Goal: Transaction & Acquisition: Purchase product/service

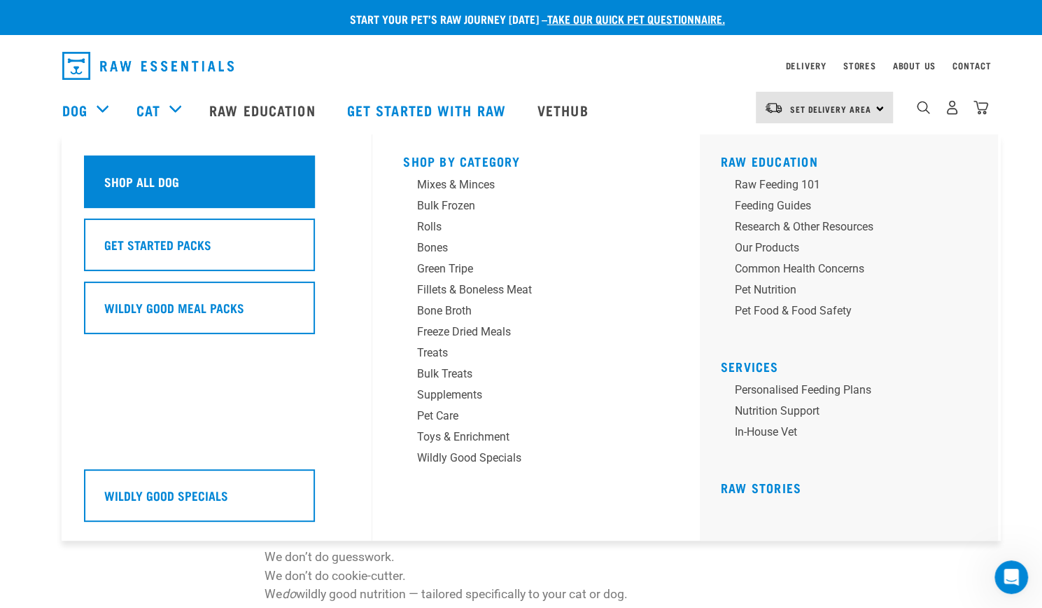
click at [139, 173] on h5 "Shop All Dog" at bounding box center [141, 181] width 75 height 18
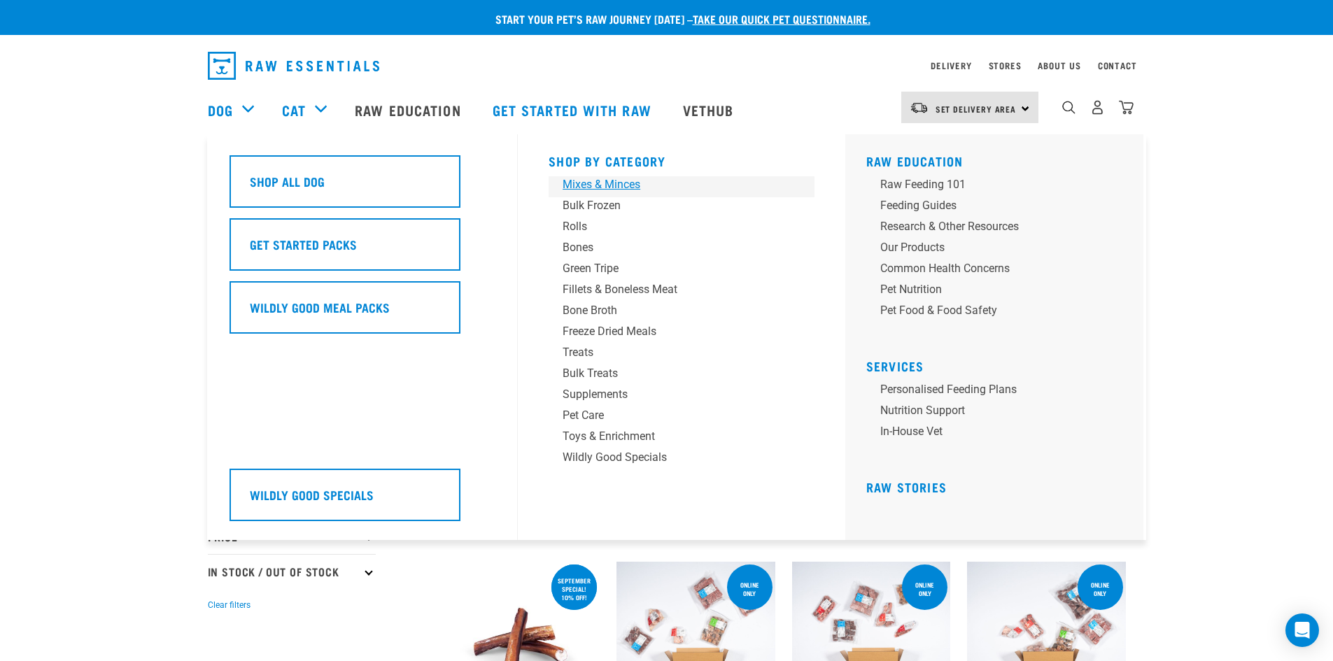
click at [625, 185] on div "Mixes & Minces" at bounding box center [672, 184] width 218 height 17
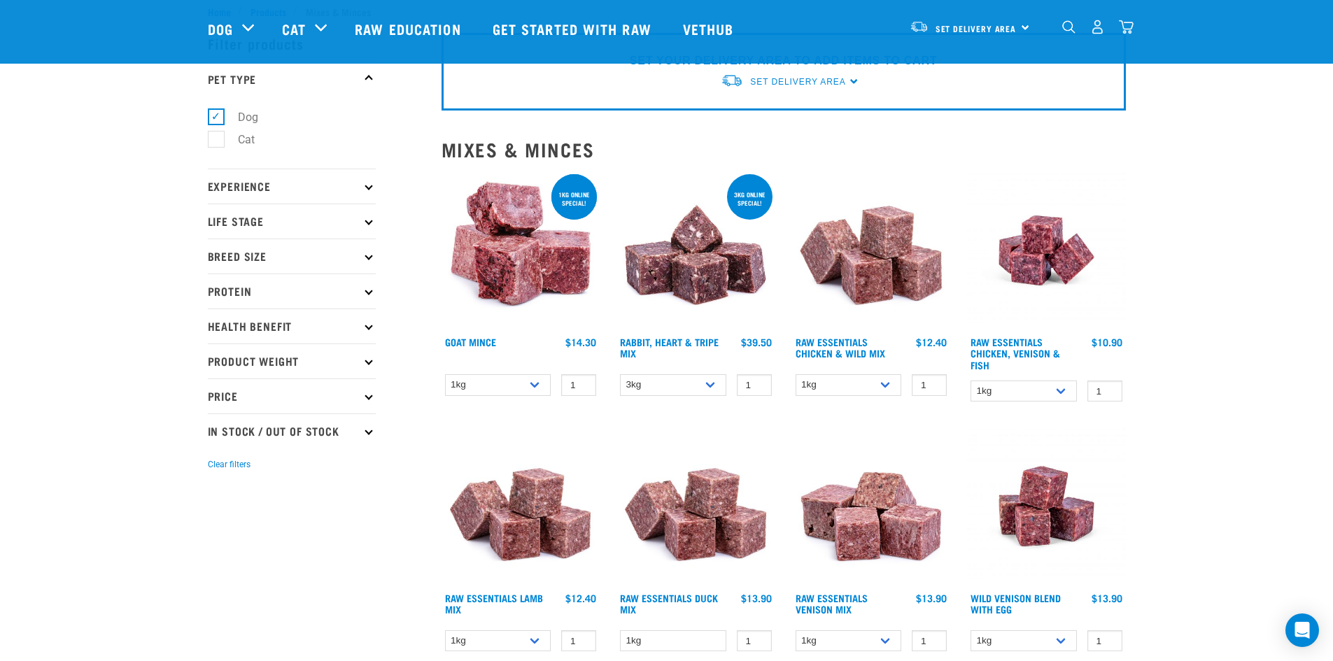
scroll to position [70, 0]
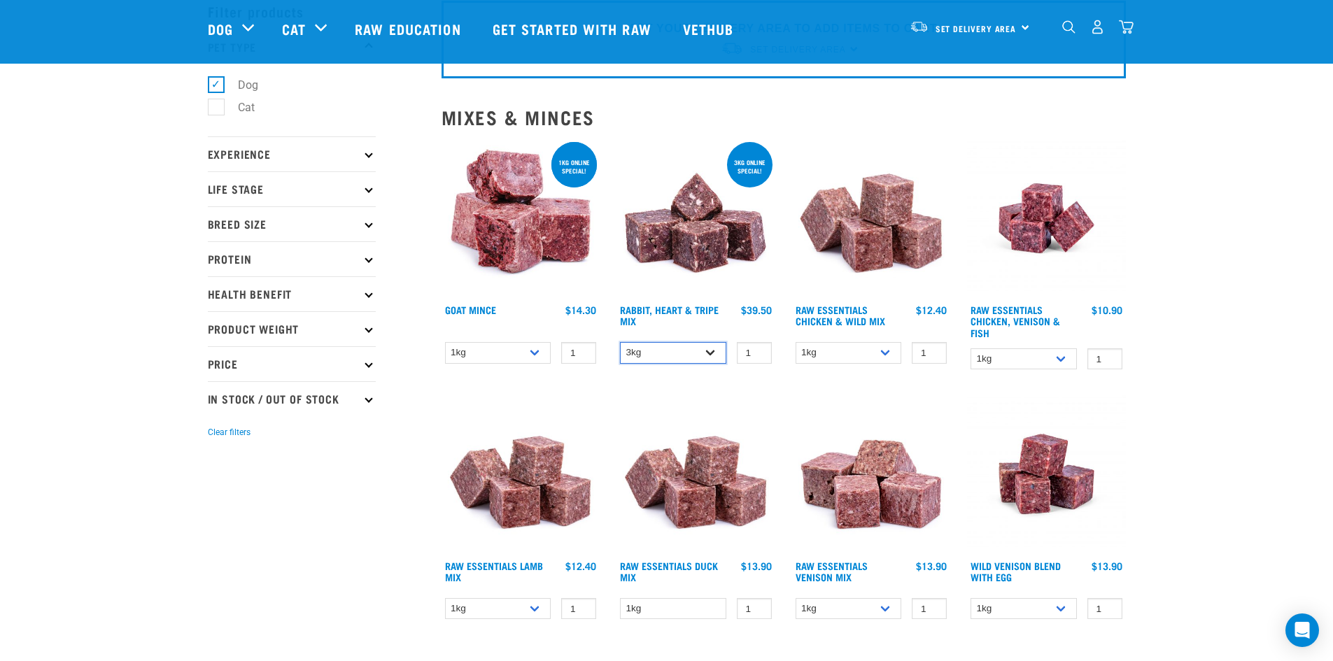
click at [715, 352] on select "3kg 1kg" at bounding box center [673, 353] width 106 height 22
select select "705"
click at [620, 342] on select "3kg 1kg" at bounding box center [673, 353] width 106 height 22
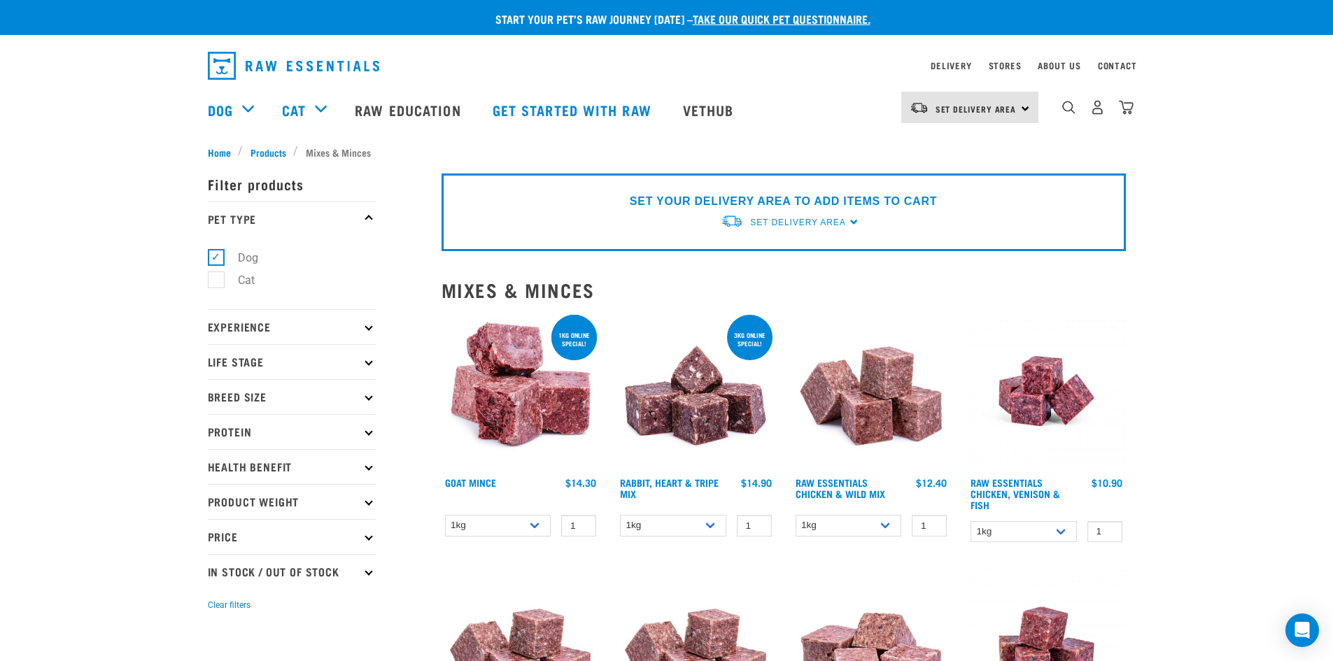
click at [731, 420] on img at bounding box center [696, 391] width 159 height 159
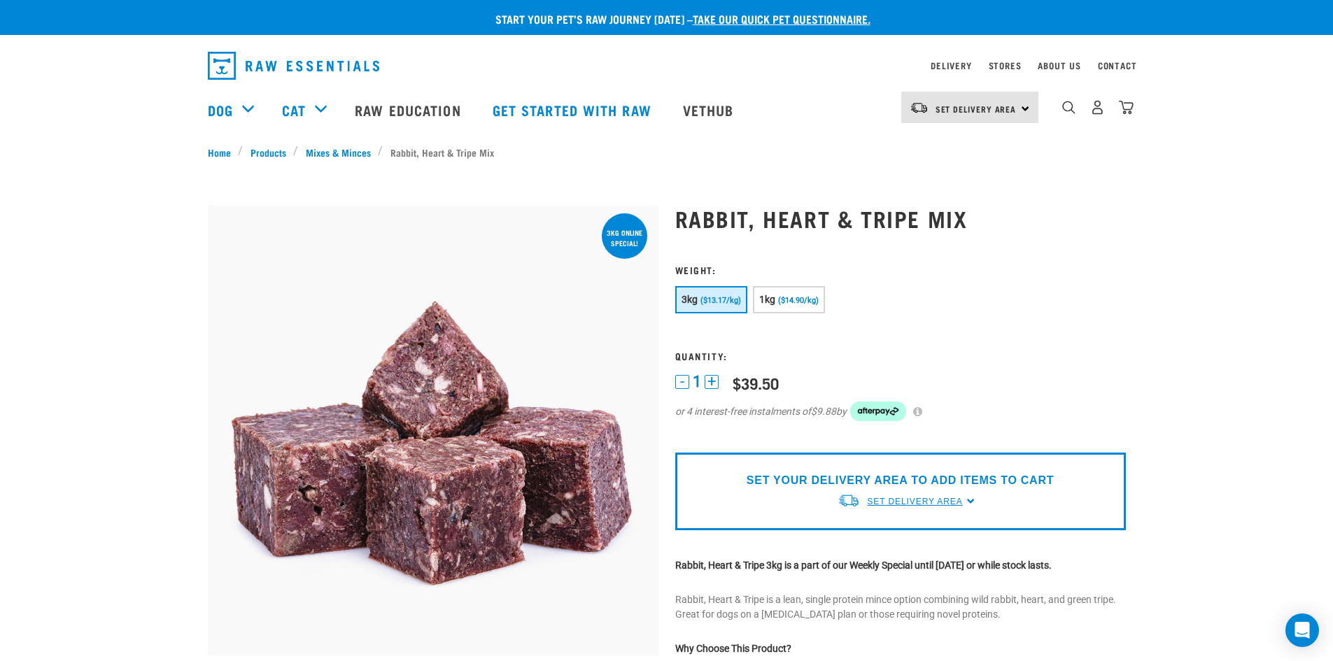
click at [925, 505] on span "Set Delivery Area" at bounding box center [914, 502] width 95 height 10
click at [1018, 111] on div "Set Delivery Area North Island South Island" at bounding box center [969, 107] width 137 height 31
click at [1021, 106] on div "Set Delivery Area North Island South Island" at bounding box center [969, 107] width 137 height 31
click at [1156, 240] on div "Start your pet’s raw journey today – take our quick pet questionnaire. Delivery…" at bounding box center [666, 635] width 1333 height 1270
click at [948, 501] on span "Set Delivery Area" at bounding box center [914, 502] width 95 height 10
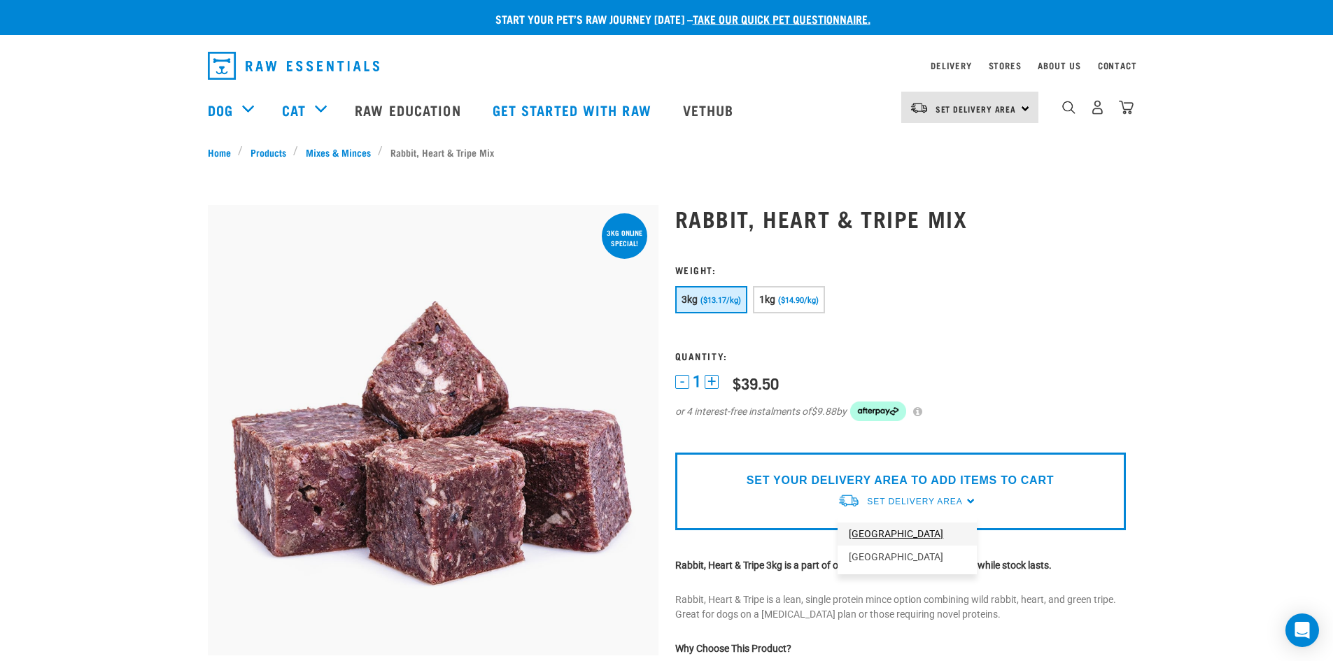
click at [905, 535] on link "[GEOGRAPHIC_DATA]" at bounding box center [907, 534] width 139 height 23
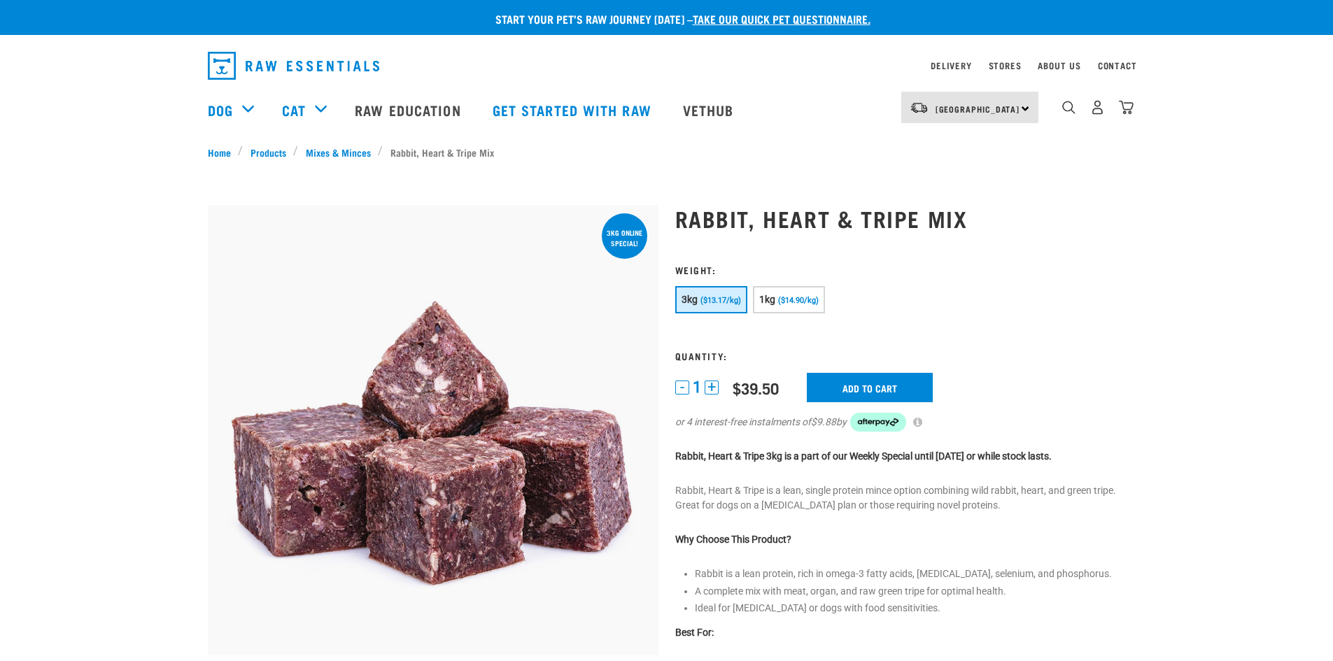
drag, startPoint x: 0, startPoint y: 0, endPoint x: 1102, endPoint y: 120, distance: 1108.2
click at [1097, 115] on img "dropdown navigation" at bounding box center [1097, 107] width 15 height 15
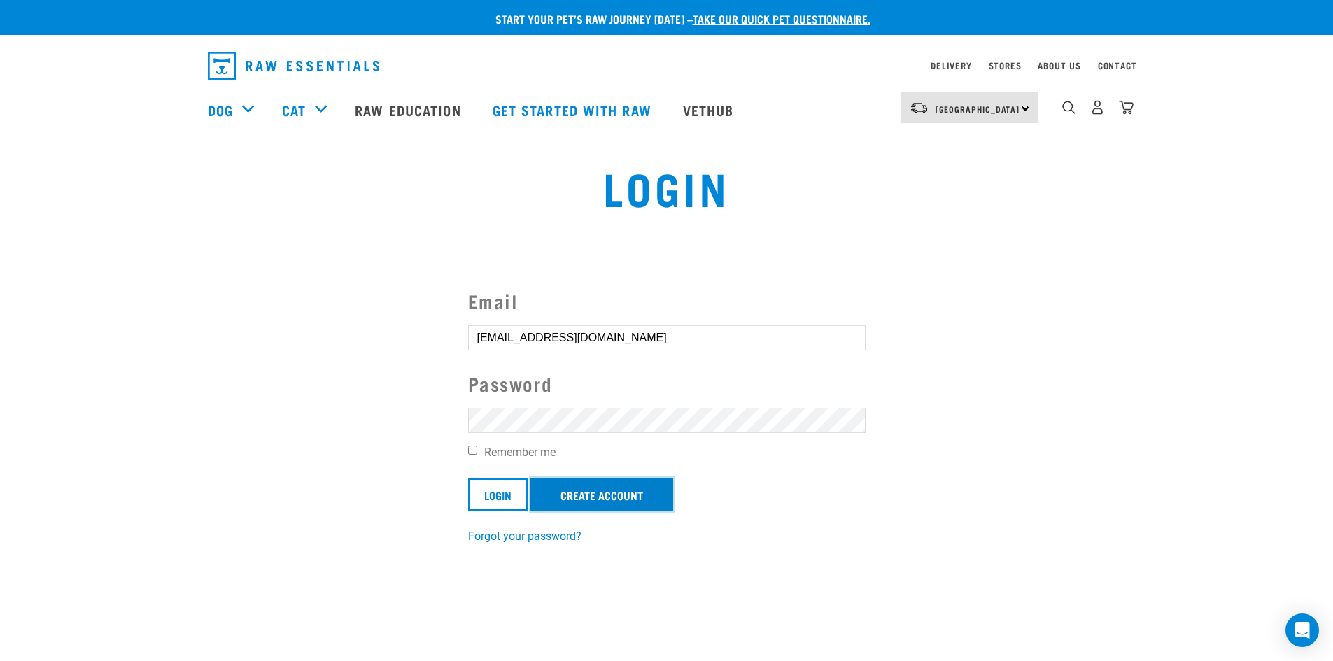
click at [588, 484] on link "Create Account" at bounding box center [602, 495] width 143 height 34
click at [517, 498] on input "Login" at bounding box center [497, 495] width 59 height 34
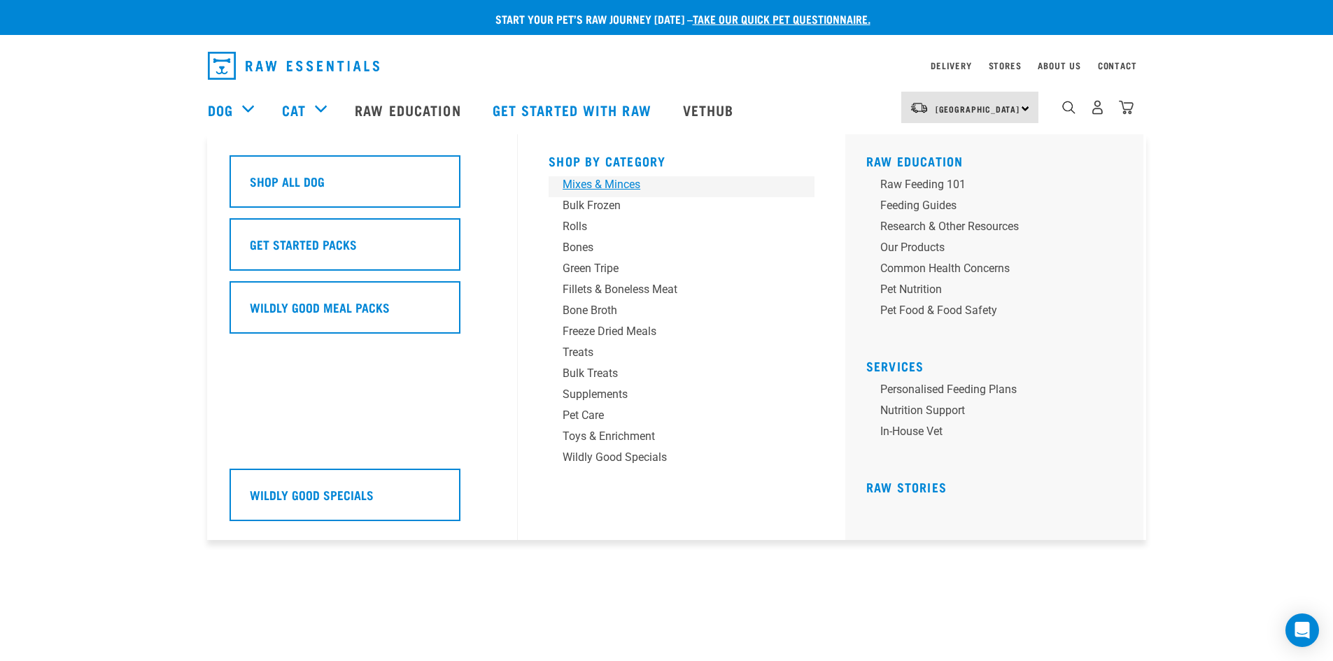
click at [626, 185] on div "Mixes & Minces" at bounding box center [672, 184] width 218 height 17
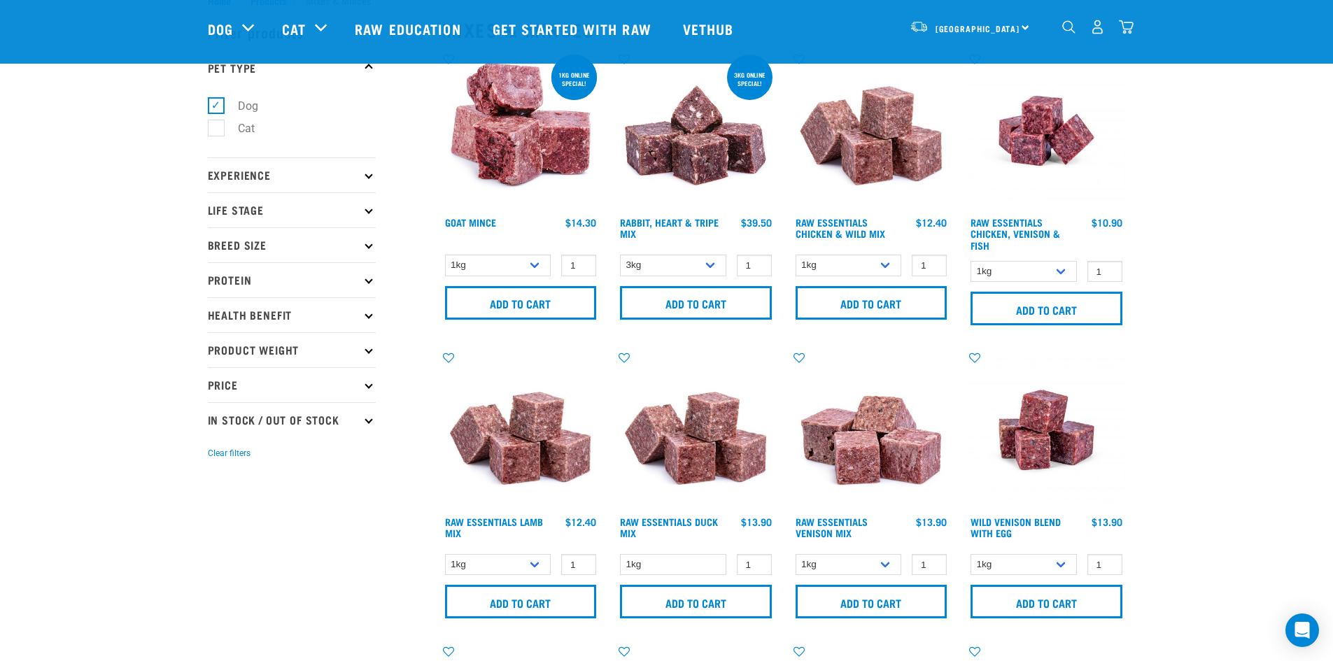
scroll to position [70, 0]
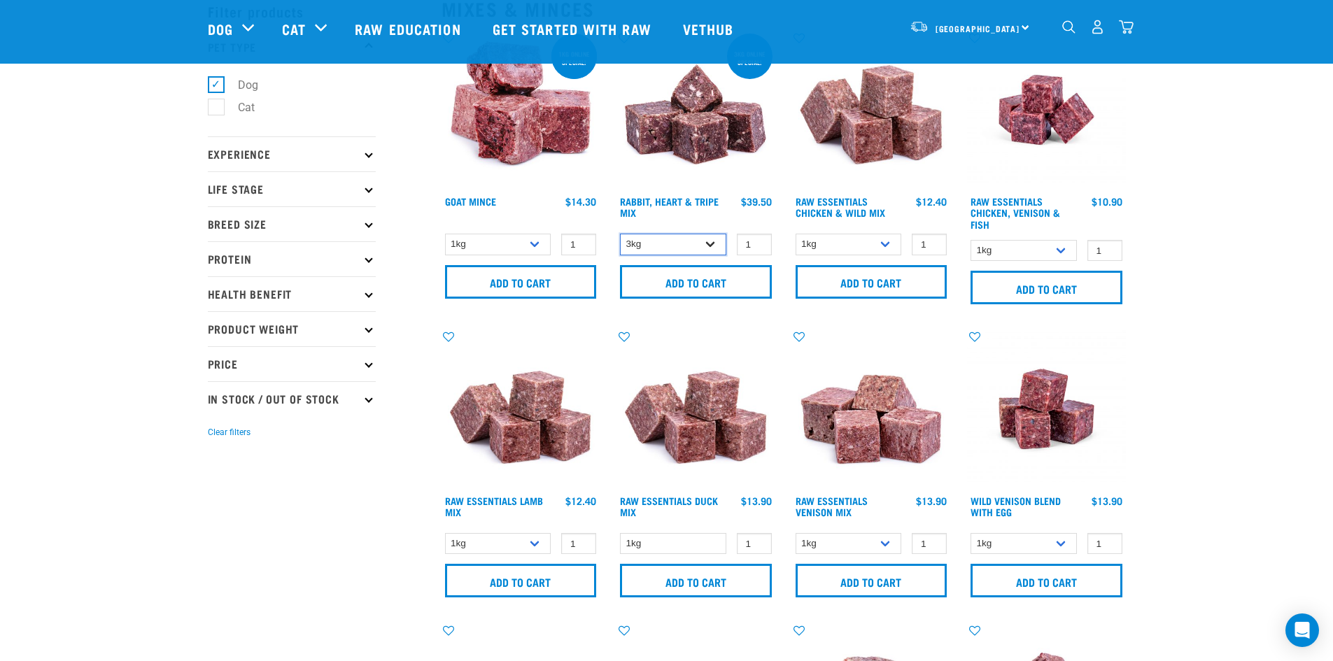
click at [705, 247] on select "3kg 1kg" at bounding box center [673, 245] width 106 height 22
select select "705"
click at [620, 234] on select "3kg 1kg" at bounding box center [673, 245] width 106 height 22
click at [549, 286] on input "Add to cart" at bounding box center [521, 282] width 152 height 34
click at [719, 262] on form "3kg 1kg 1 0 100 0" at bounding box center [696, 266] width 159 height 68
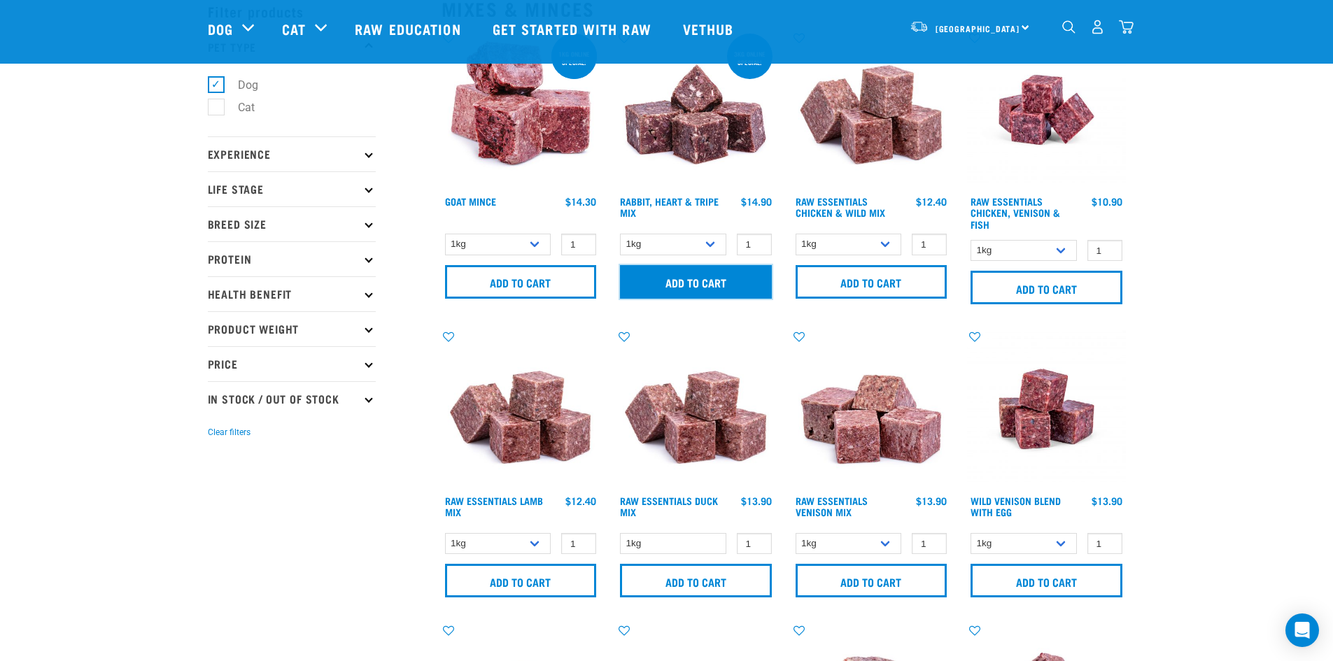
click at [724, 283] on input "Add to cart" at bounding box center [696, 282] width 152 height 34
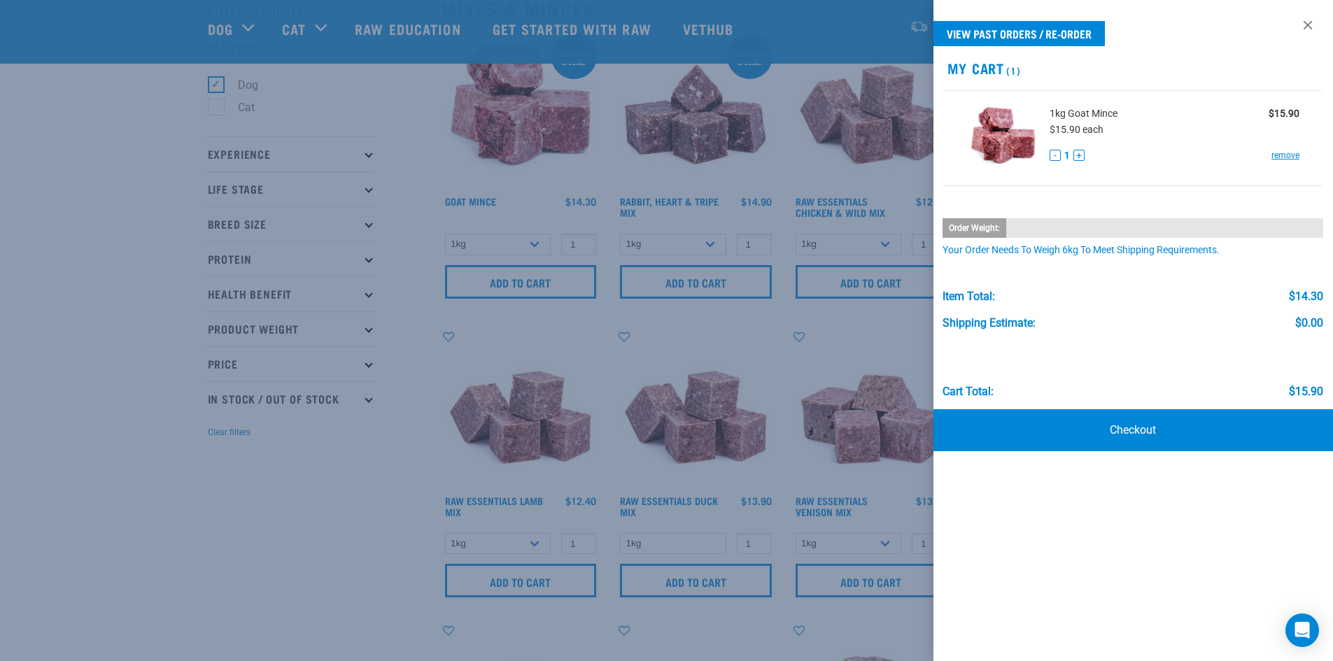
click at [1307, 27] on link at bounding box center [1308, 25] width 22 height 22
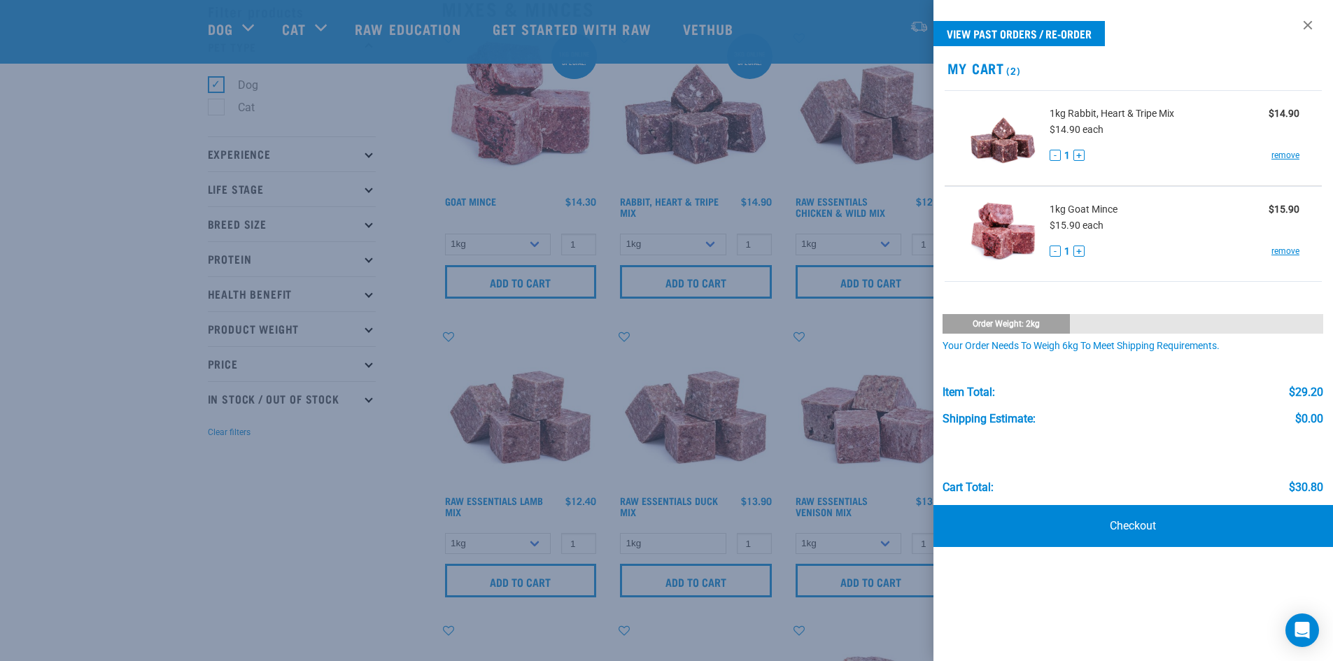
click at [799, 360] on div at bounding box center [666, 330] width 1333 height 661
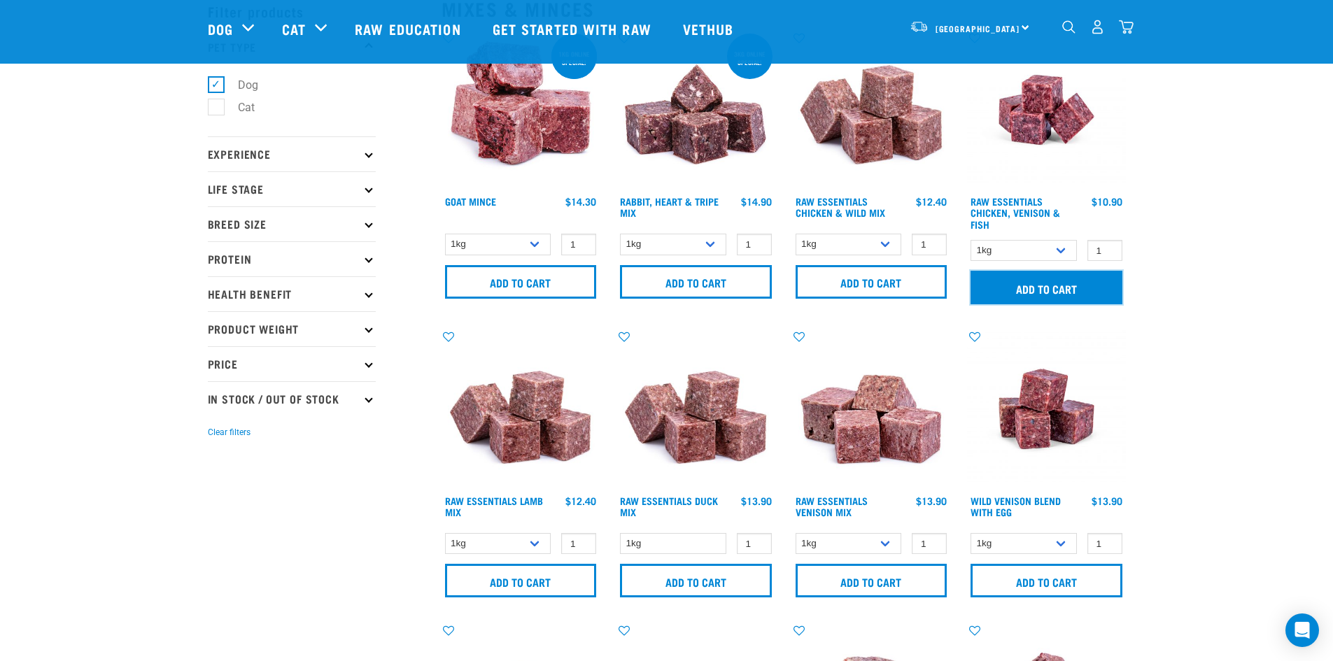
click at [1056, 286] on input "Add to cart" at bounding box center [1047, 288] width 152 height 34
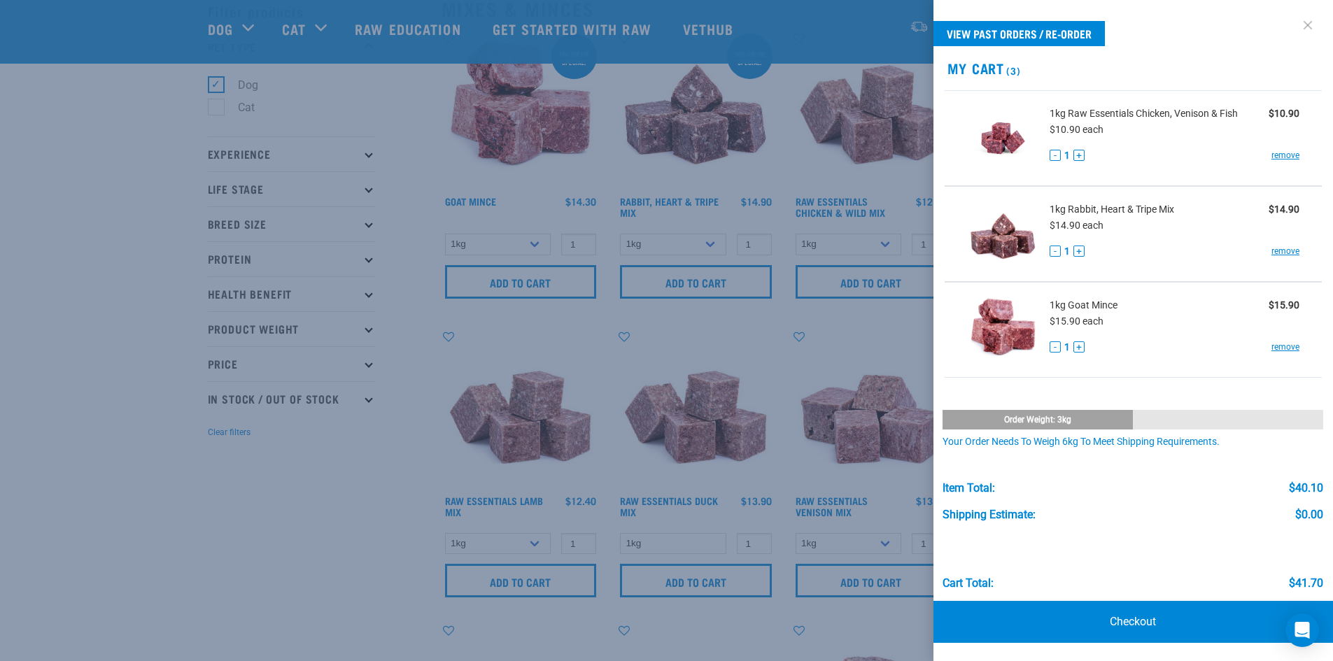
click at [1310, 27] on link at bounding box center [1308, 25] width 22 height 22
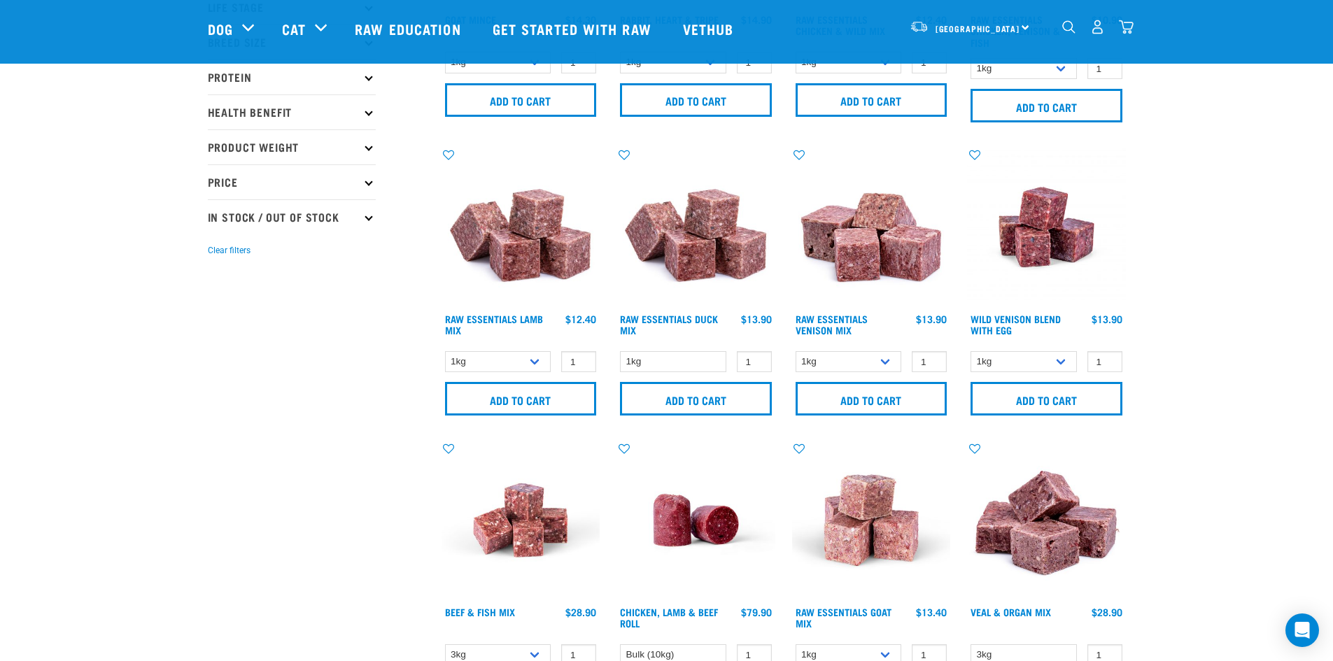
scroll to position [280, 0]
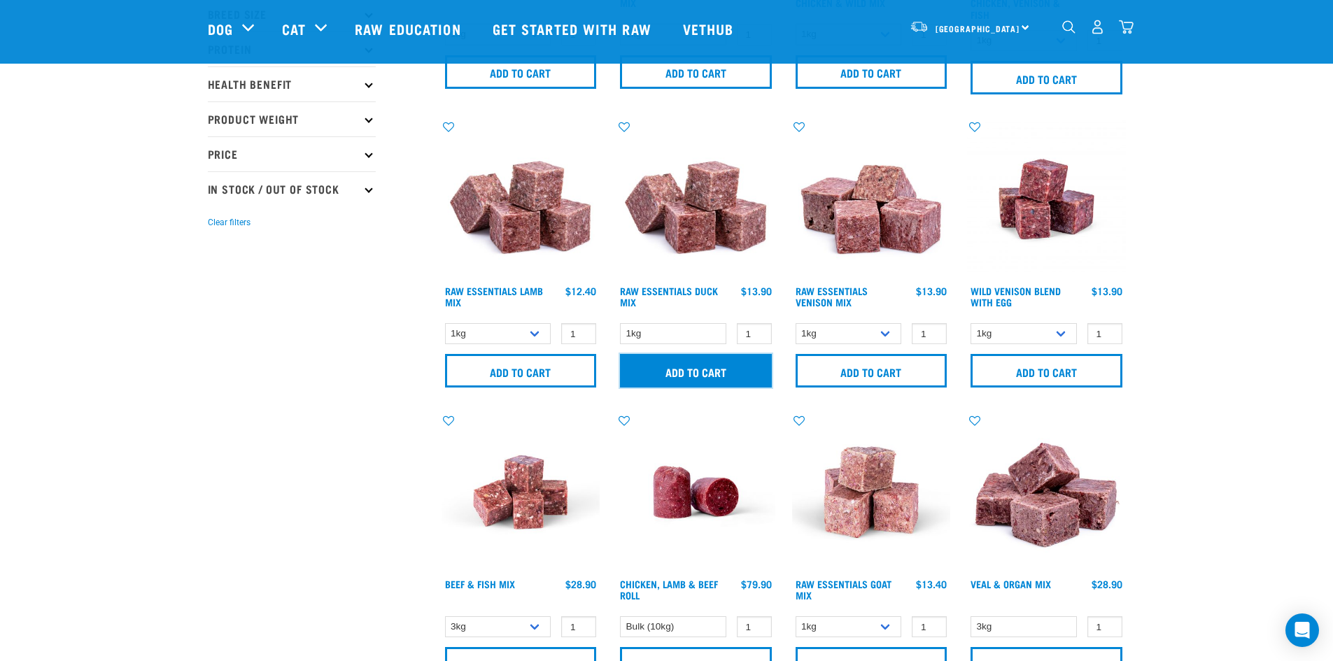
click at [723, 374] on input "Add to cart" at bounding box center [696, 371] width 152 height 34
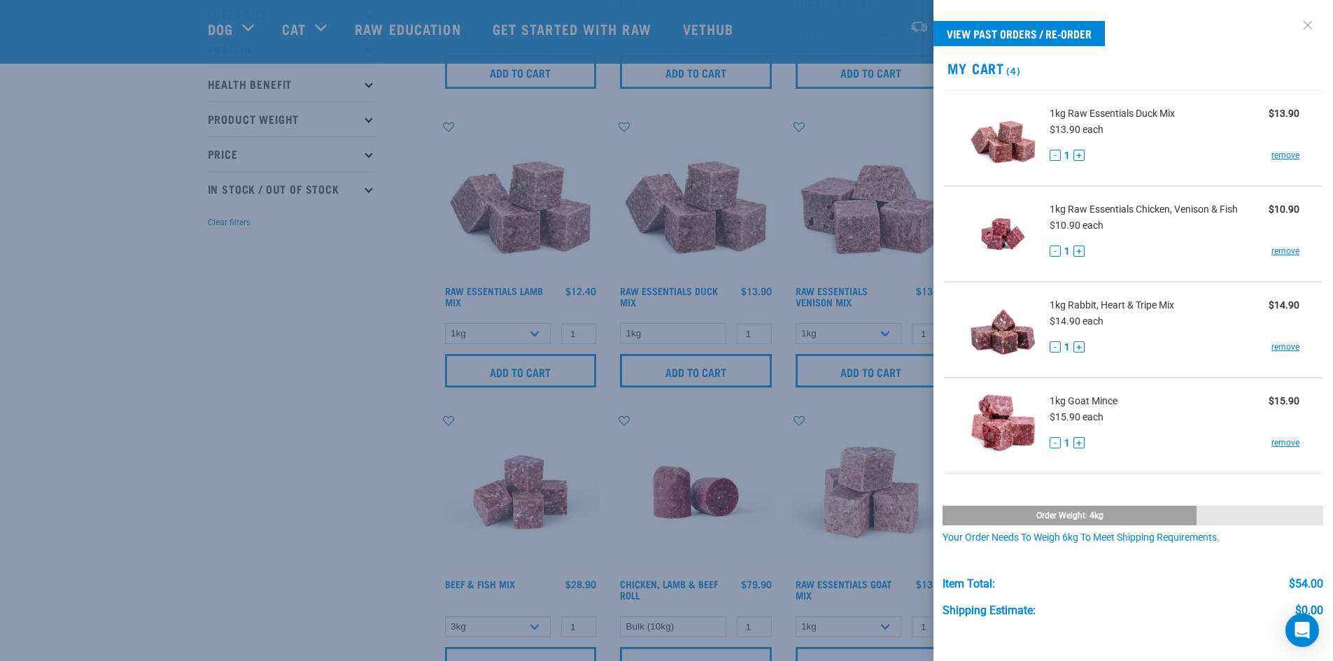
click at [1298, 28] on link at bounding box center [1308, 25] width 22 height 22
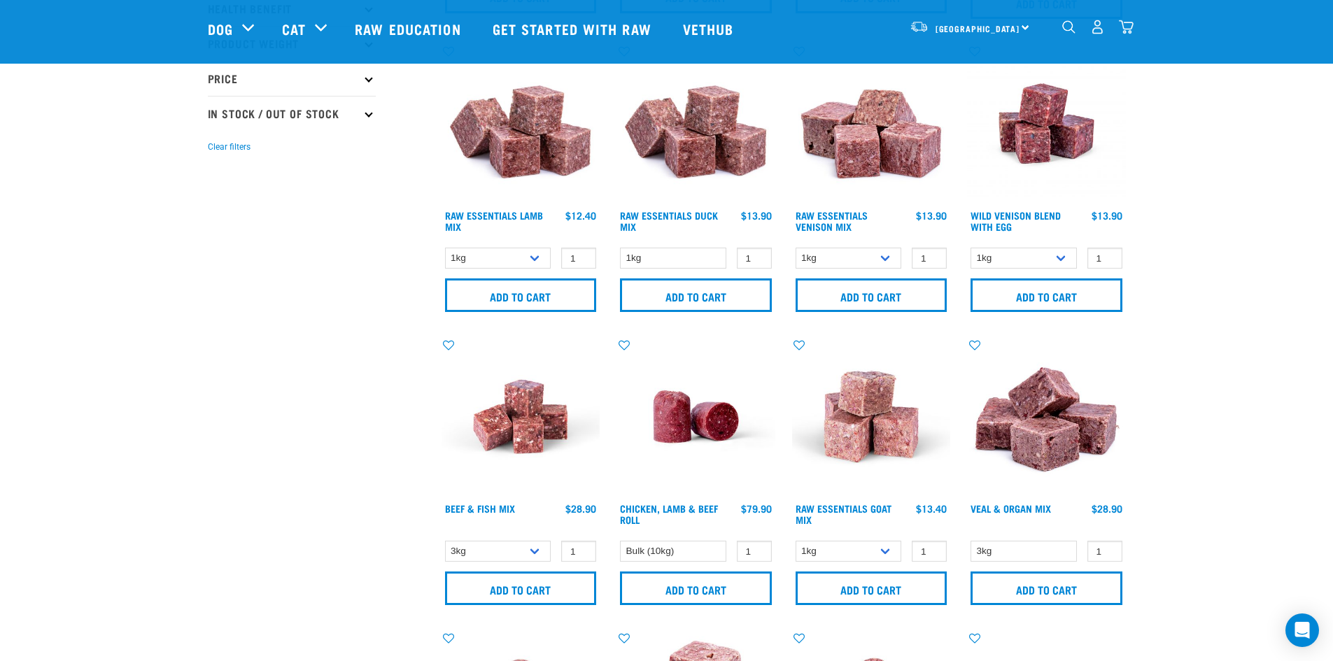
scroll to position [560, 0]
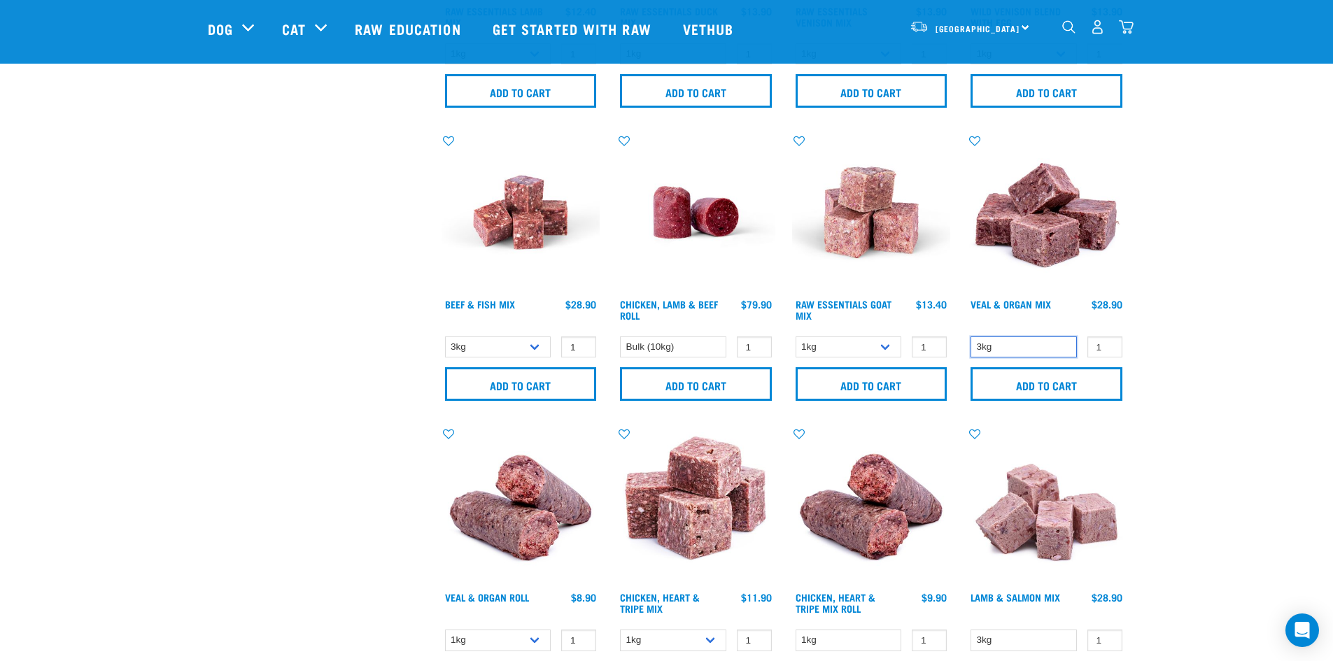
click at [1057, 346] on select "3kg" at bounding box center [1024, 348] width 106 height 22
drag, startPoint x: 1057, startPoint y: 346, endPoint x: 1170, endPoint y: 344, distance: 112.7
click at [1057, 346] on select "3kg" at bounding box center [1024, 348] width 106 height 22
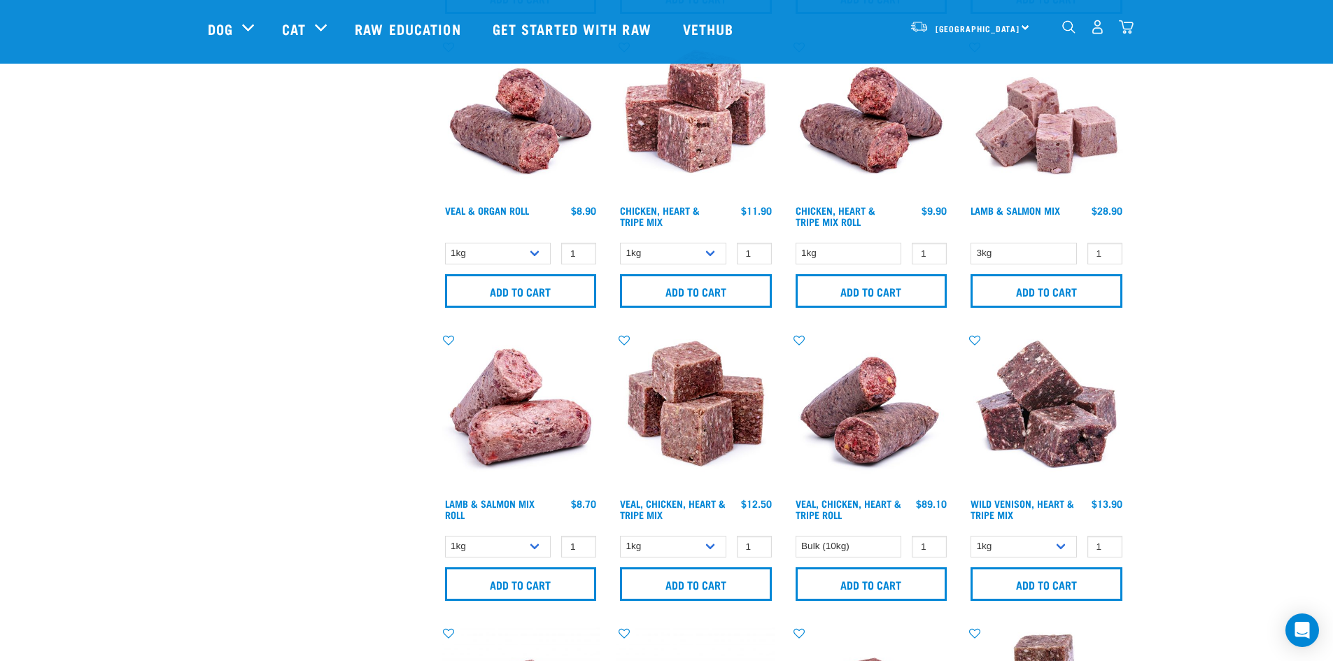
scroll to position [980, 0]
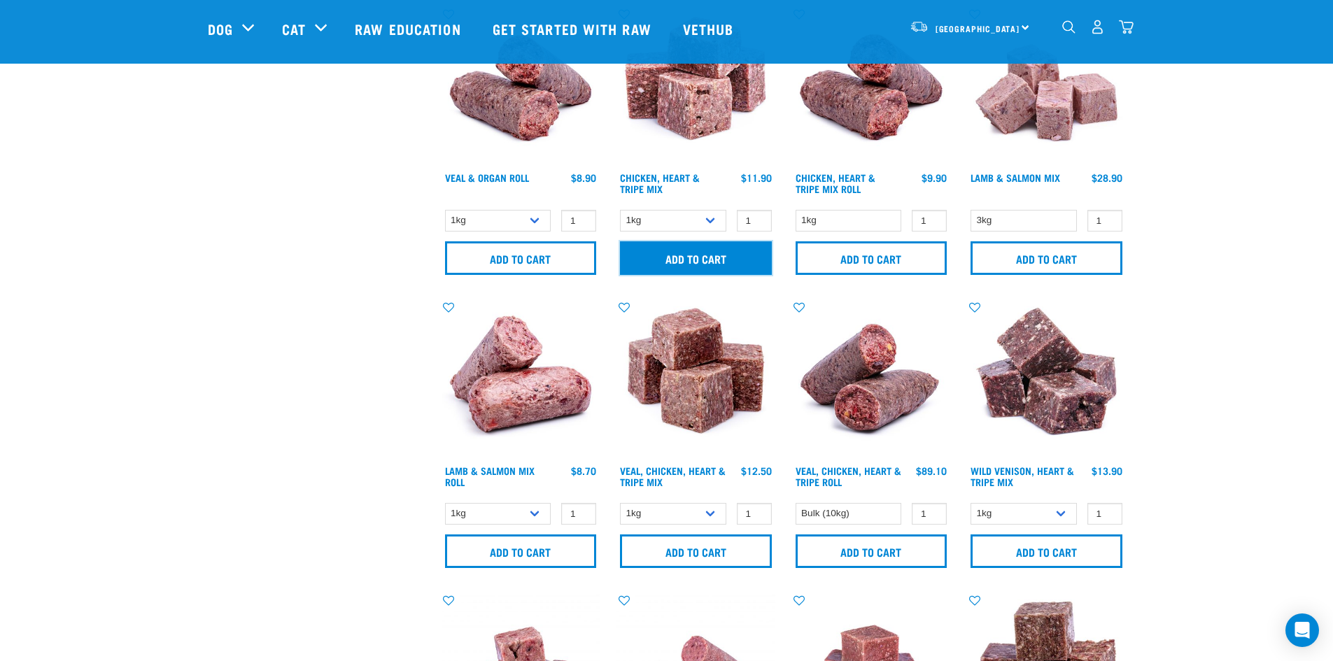
click at [687, 252] on input "Add to cart" at bounding box center [696, 258] width 152 height 34
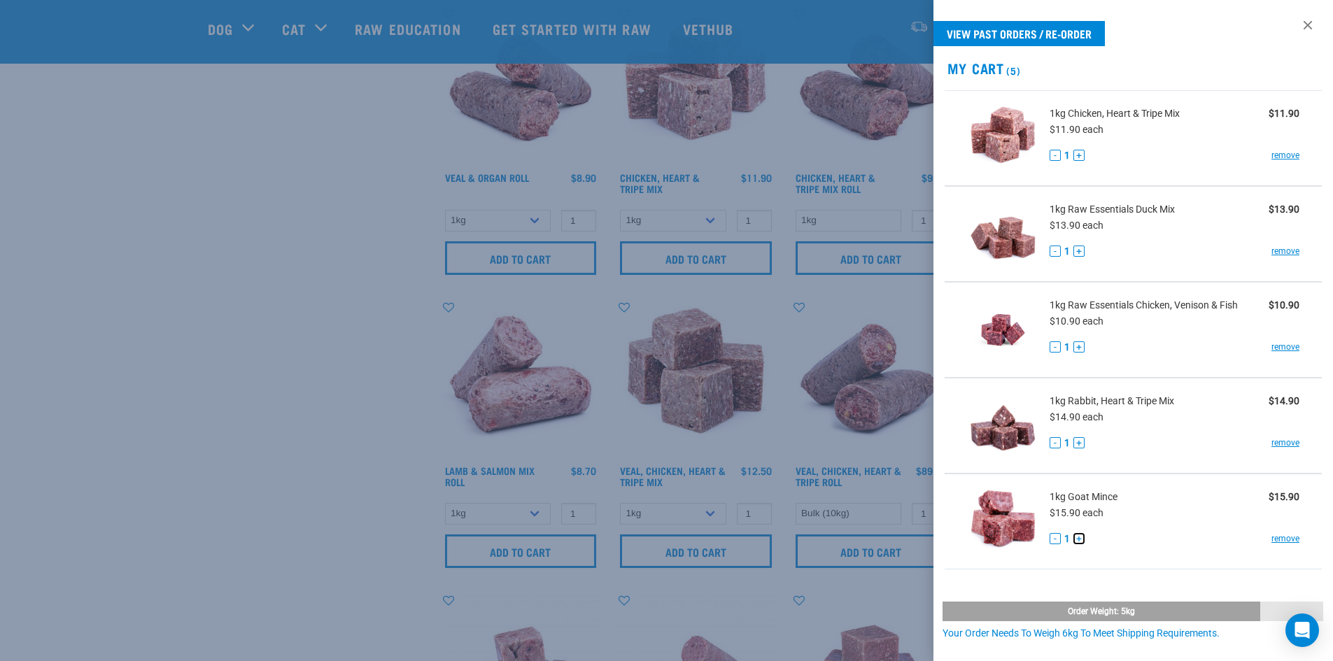
click at [1079, 539] on button "+" at bounding box center [1079, 538] width 11 height 11
click at [1077, 443] on button "+" at bounding box center [1079, 442] width 11 height 11
click at [1077, 348] on button "+" at bounding box center [1079, 347] width 11 height 11
click at [1081, 251] on button "+" at bounding box center [1079, 251] width 11 height 11
click at [1076, 153] on button "+" at bounding box center [1079, 155] width 11 height 11
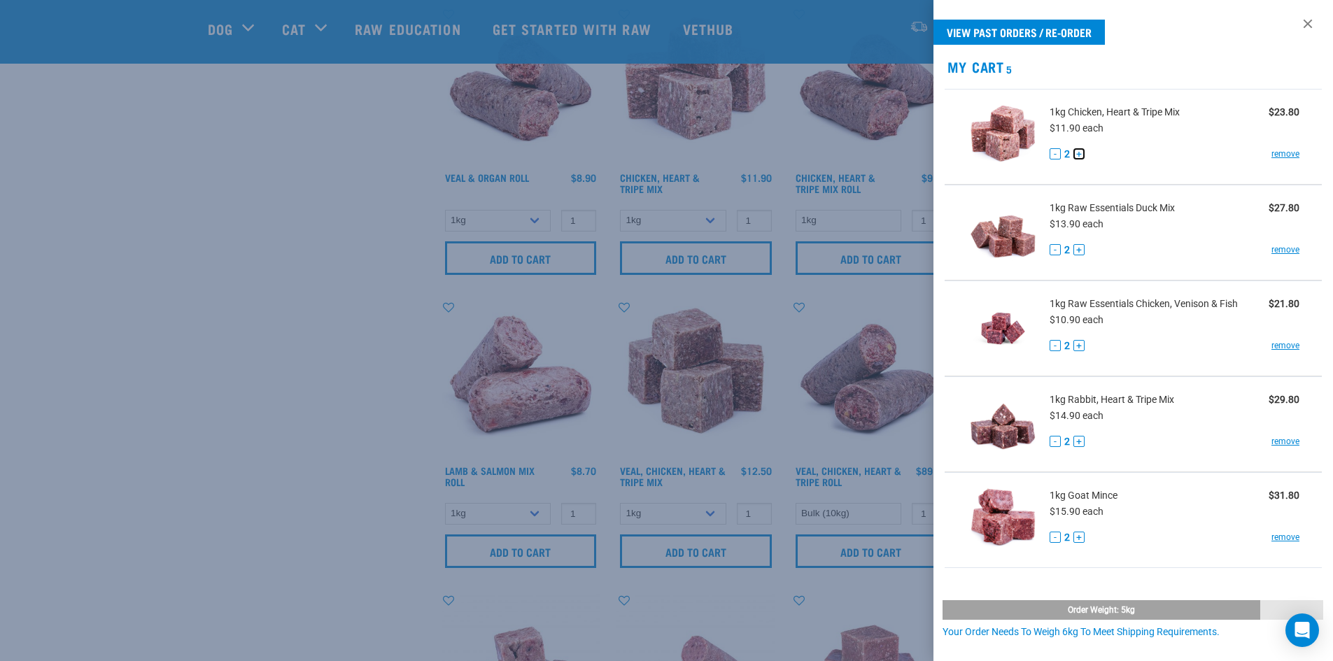
scroll to position [0, 0]
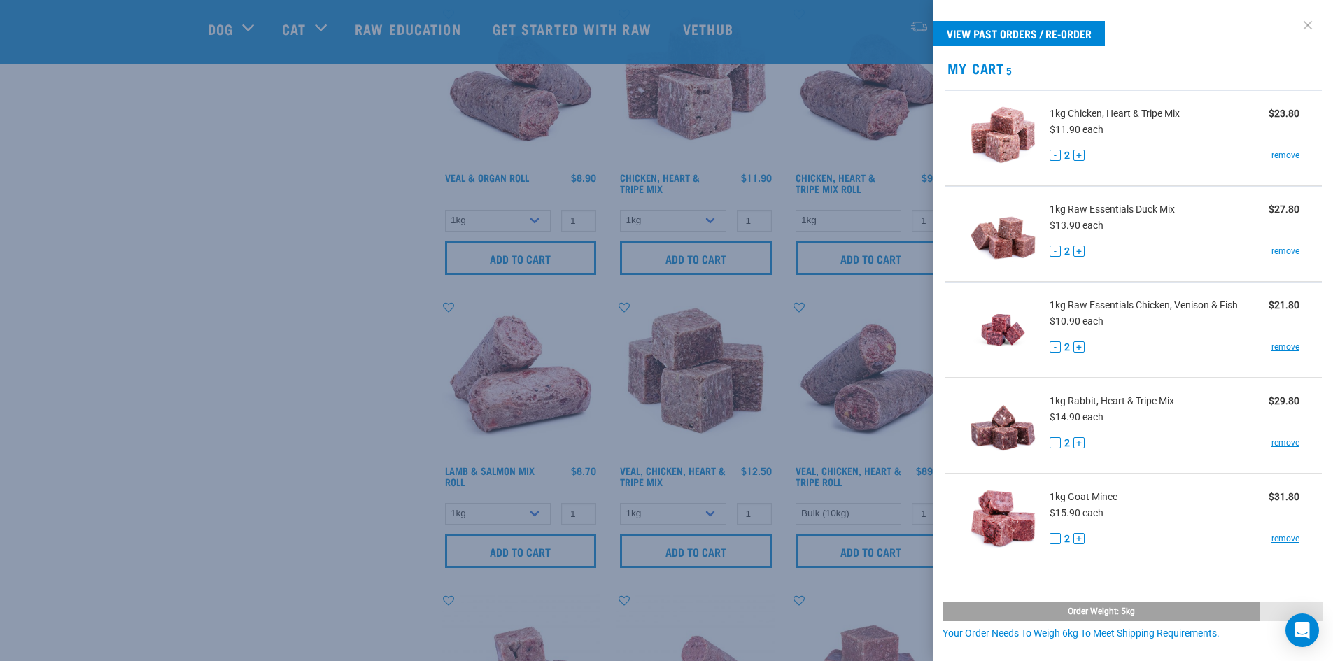
click at [1297, 25] on link at bounding box center [1308, 25] width 22 height 22
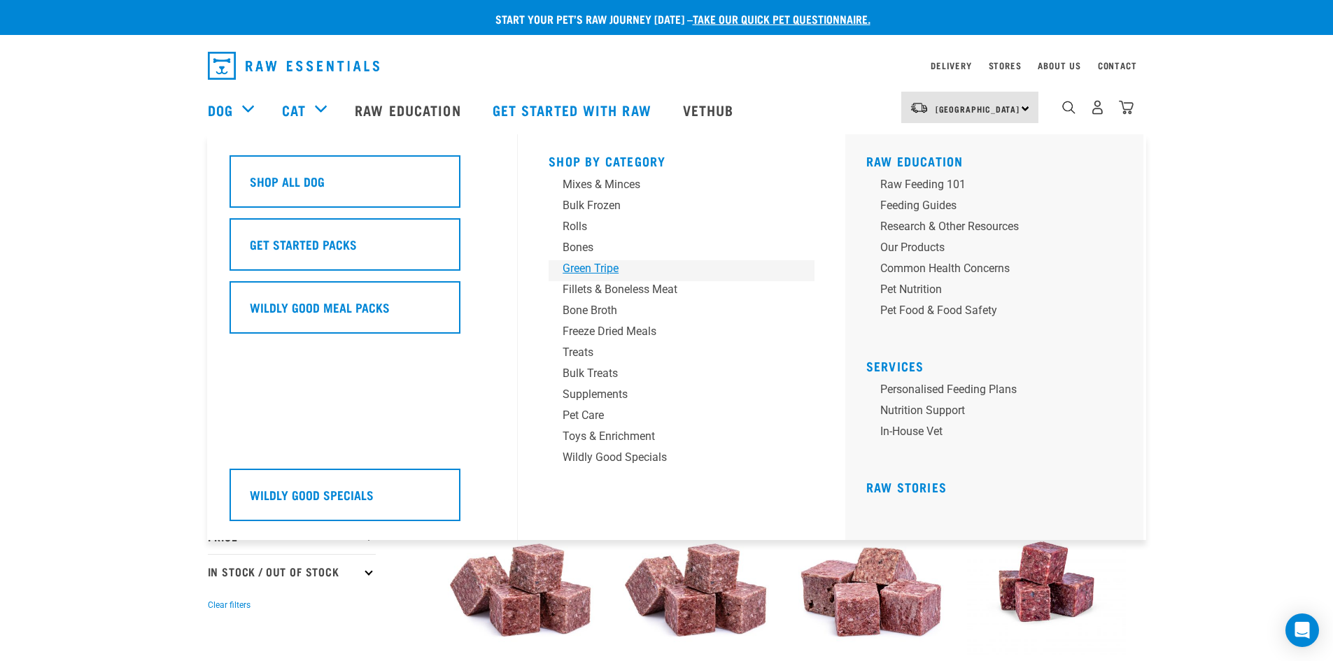
click at [580, 267] on div "Green Tripe" at bounding box center [672, 268] width 218 height 17
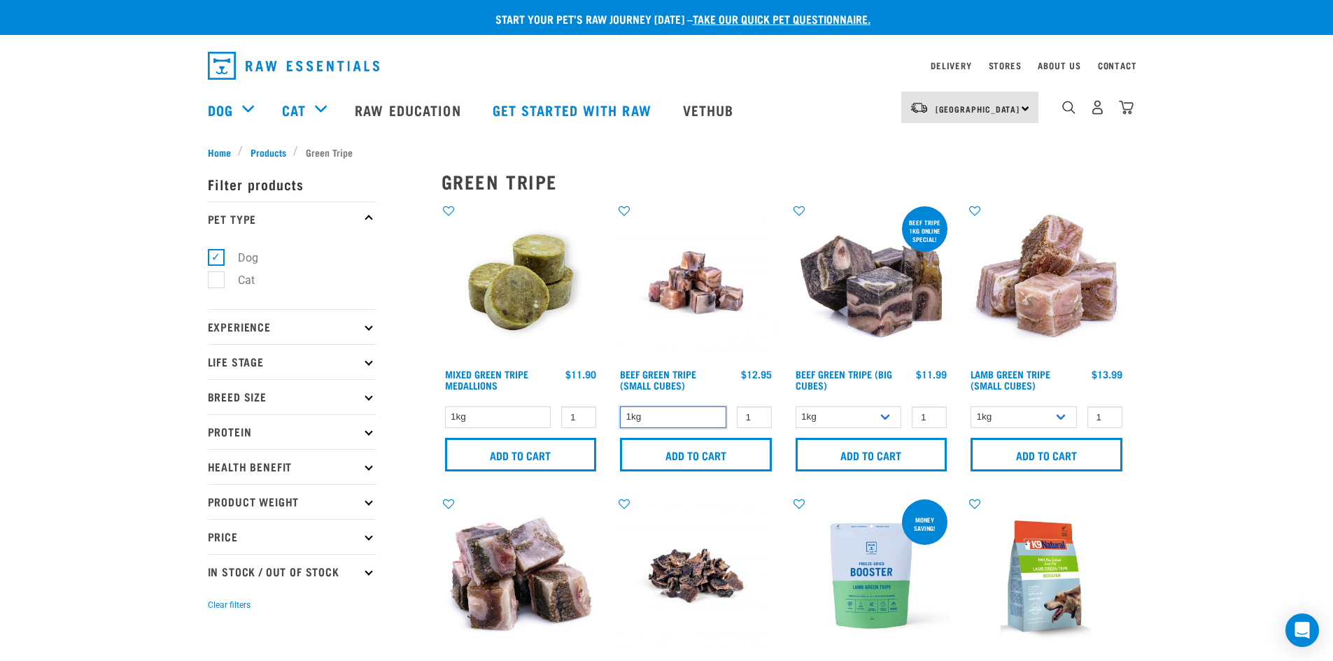
click at [661, 408] on select "1kg" at bounding box center [673, 418] width 106 height 22
click at [1006, 414] on select "1kg 3kg" at bounding box center [1024, 418] width 106 height 22
click at [971, 407] on select "1kg 3kg" at bounding box center [1024, 418] width 106 height 22
click at [1053, 415] on select "1kg 3kg" at bounding box center [1024, 418] width 106 height 22
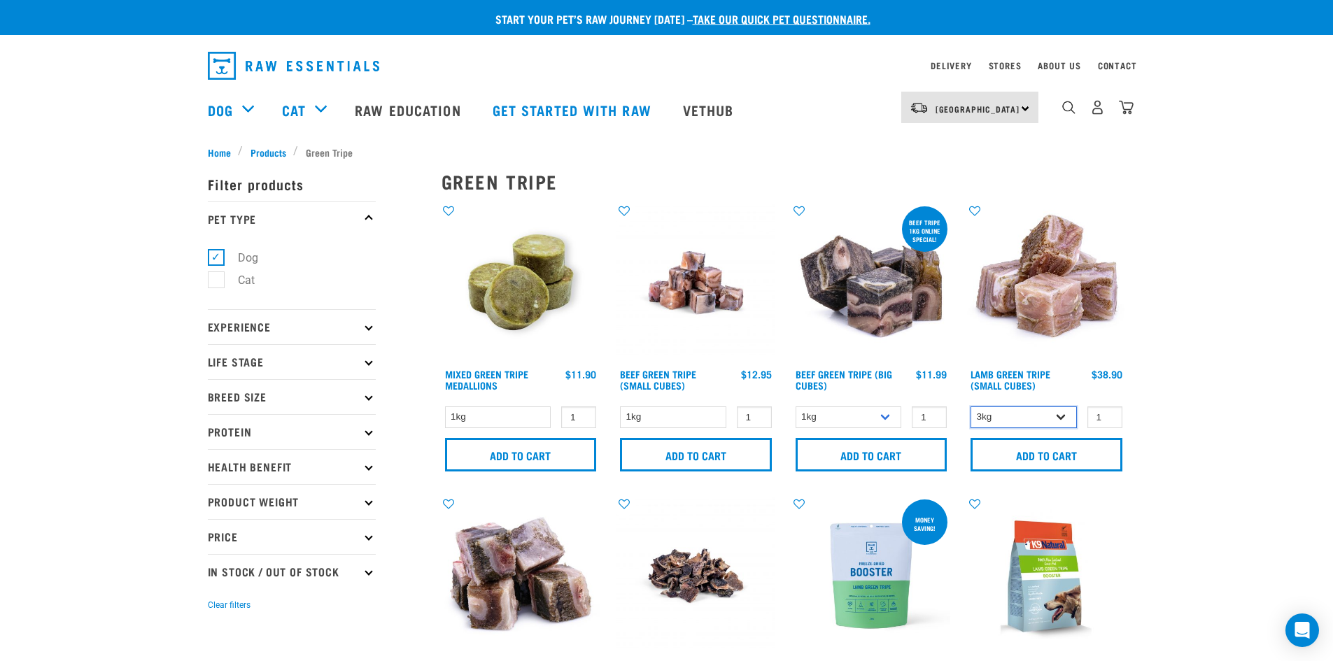
select select "445"
click at [971, 407] on select "1kg 3kg" at bounding box center [1024, 418] width 106 height 22
click at [703, 460] on input "Add to cart" at bounding box center [696, 455] width 152 height 34
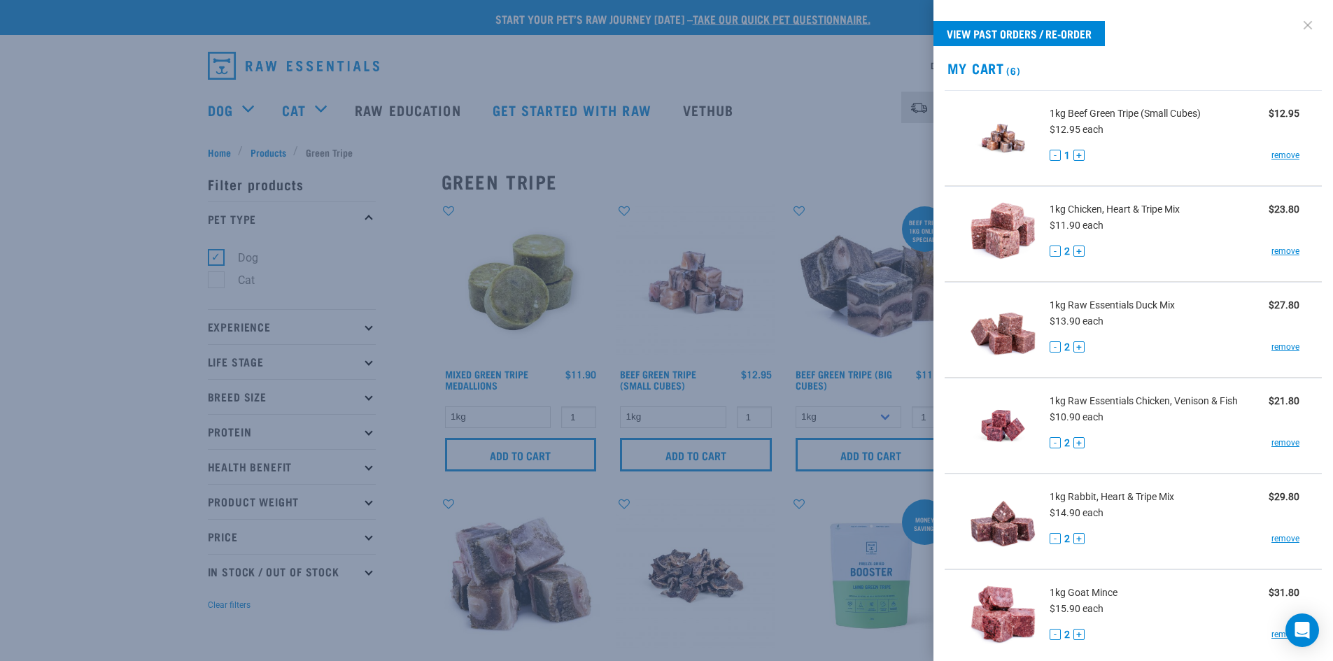
click at [1297, 22] on link at bounding box center [1308, 25] width 22 height 22
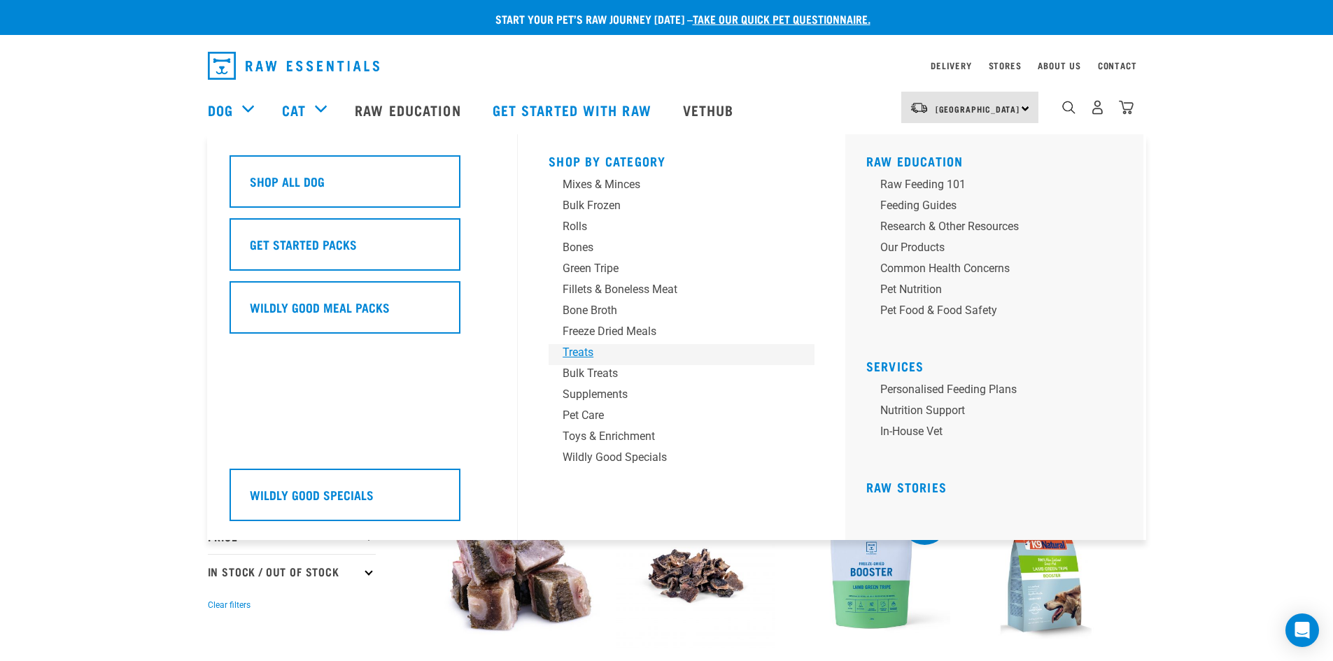
click at [575, 355] on div "Treats" at bounding box center [672, 352] width 218 height 17
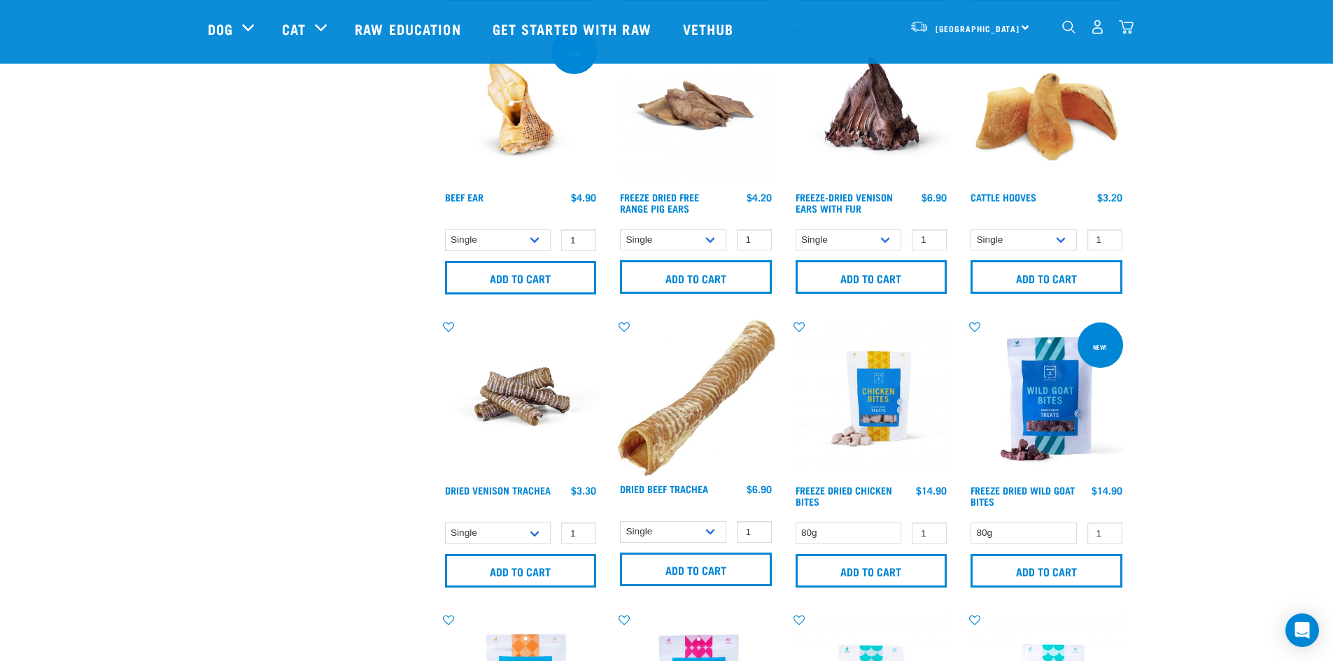
scroll to position [1750, 0]
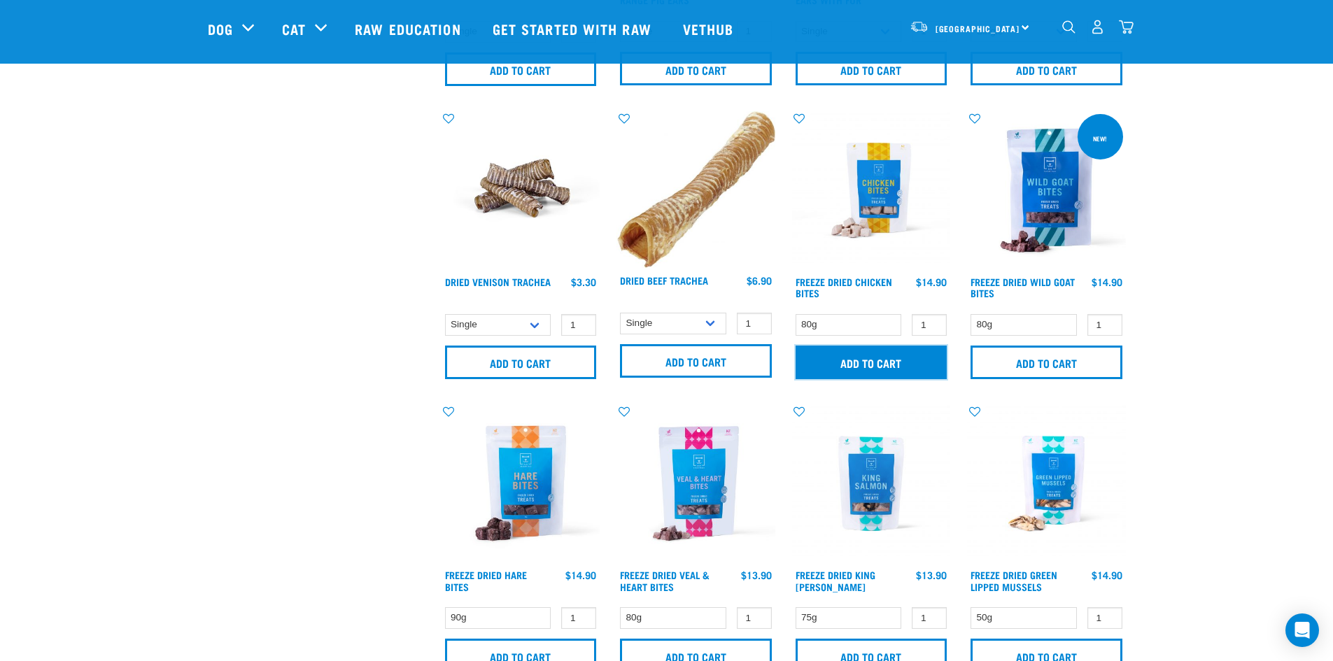
click at [897, 367] on input "Add to cart" at bounding box center [872, 363] width 152 height 34
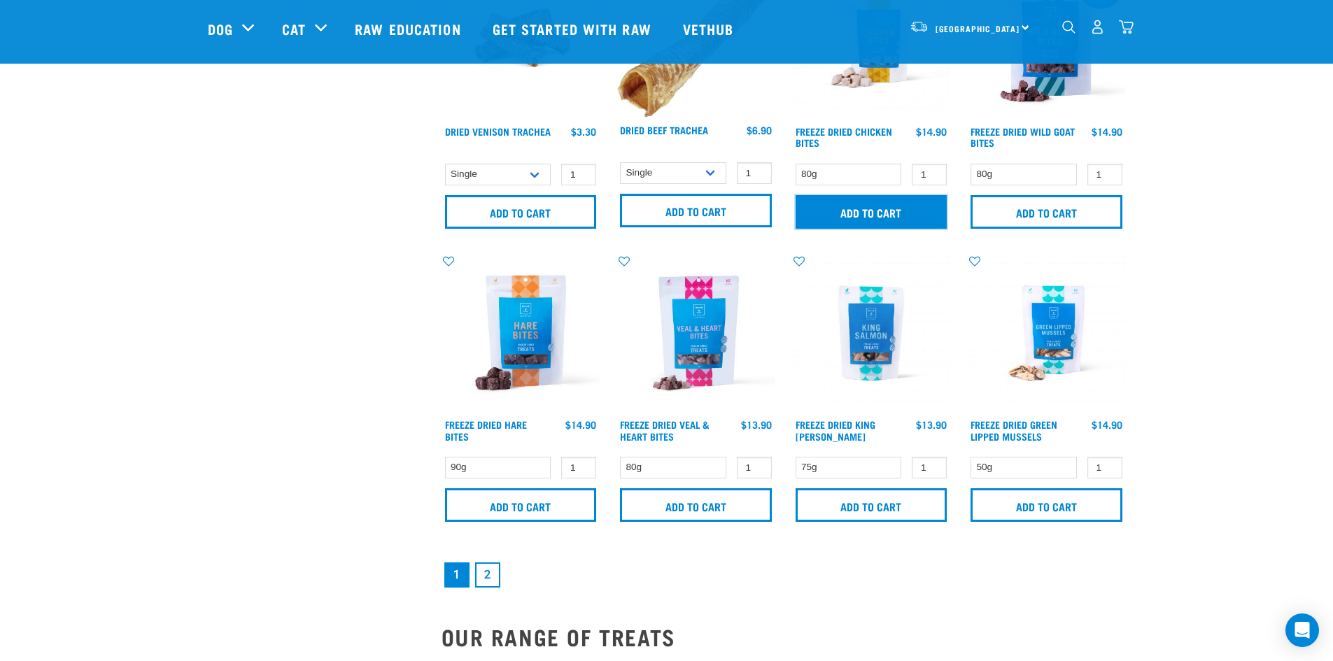
scroll to position [1960, 0]
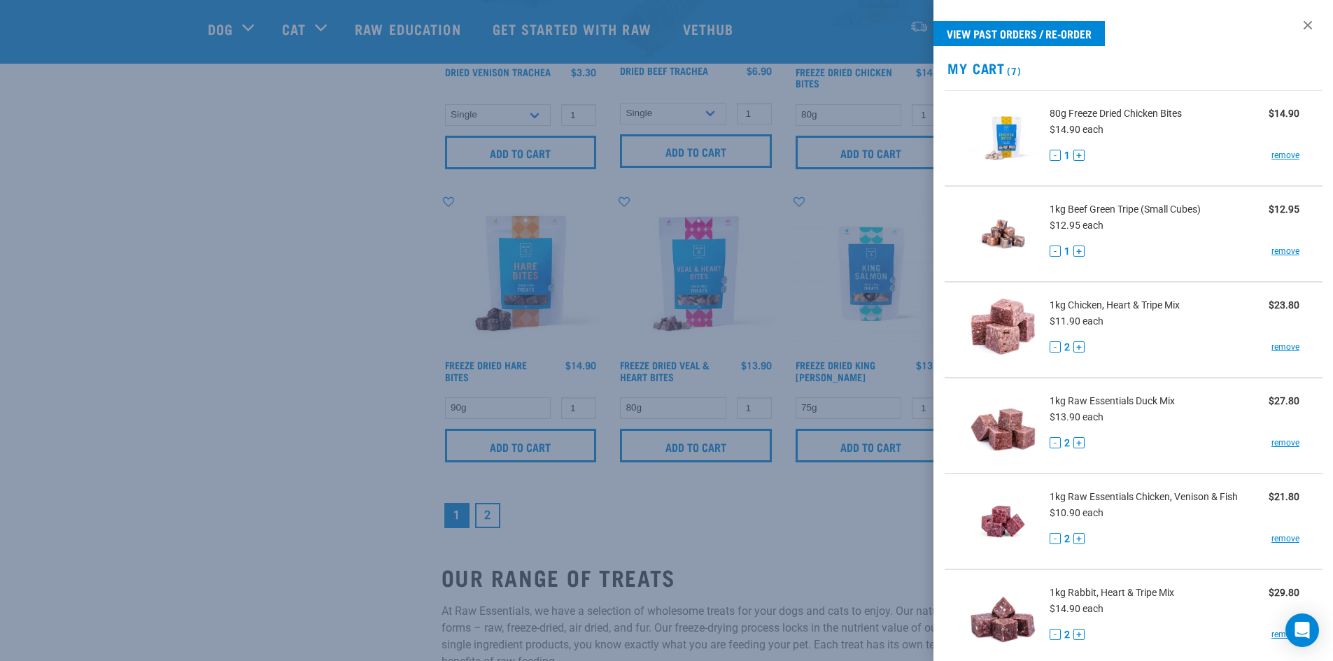
click at [701, 444] on div at bounding box center [666, 330] width 1333 height 661
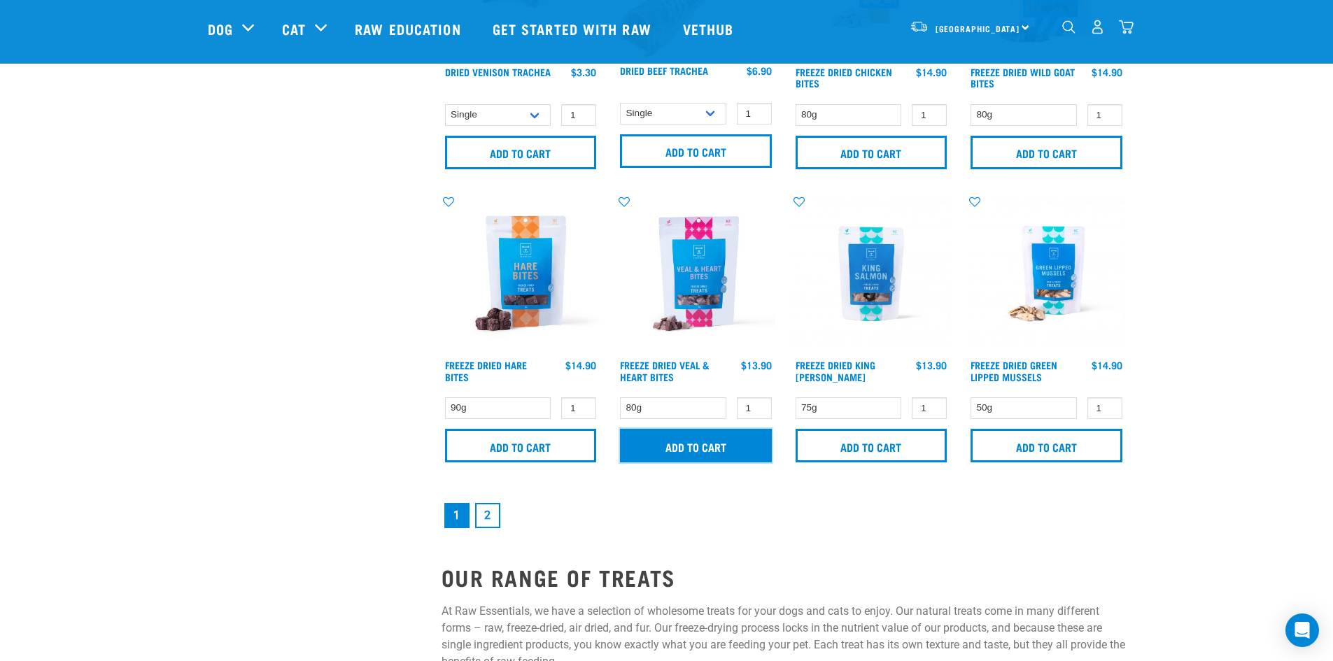
click at [690, 444] on input "Add to cart" at bounding box center [696, 446] width 152 height 34
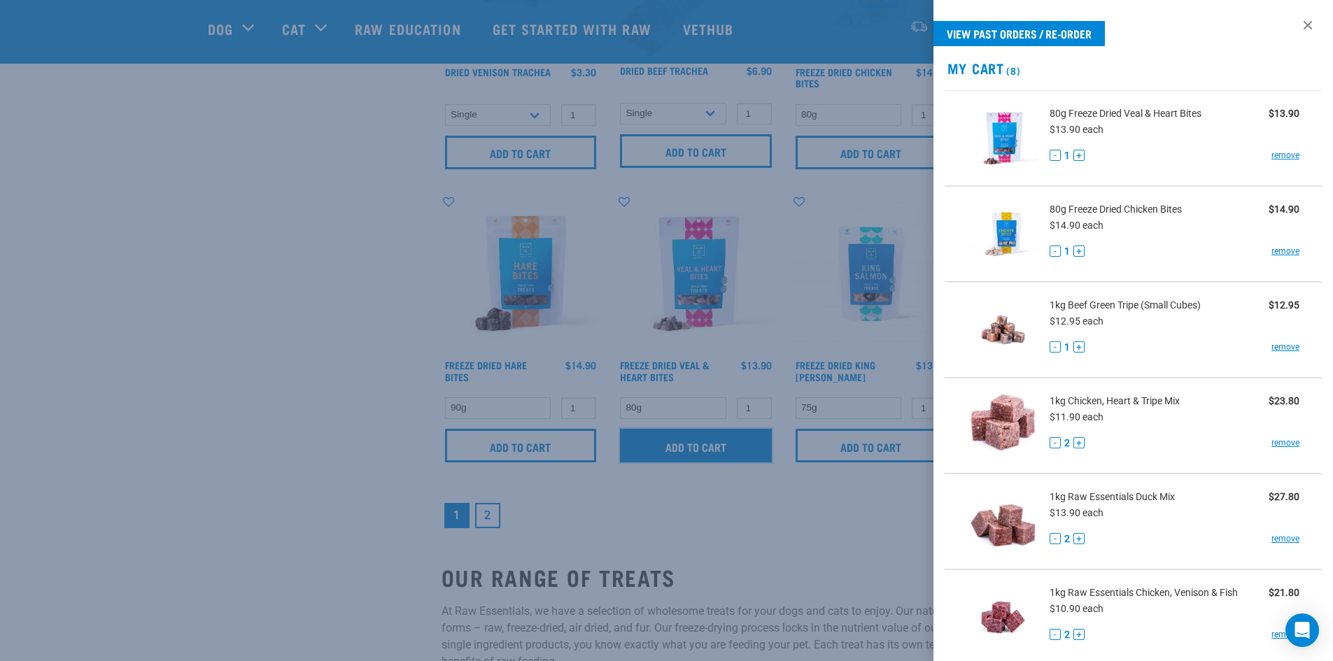
scroll to position [1890, 0]
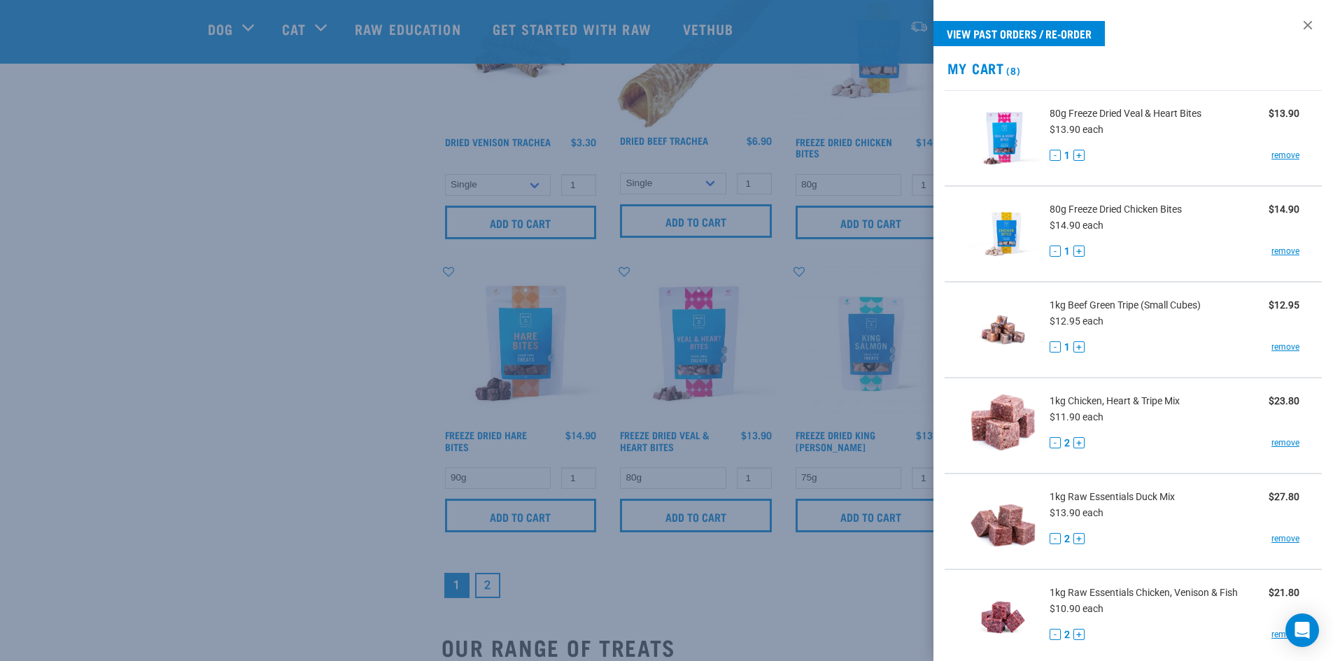
click at [706, 603] on div at bounding box center [666, 330] width 1333 height 661
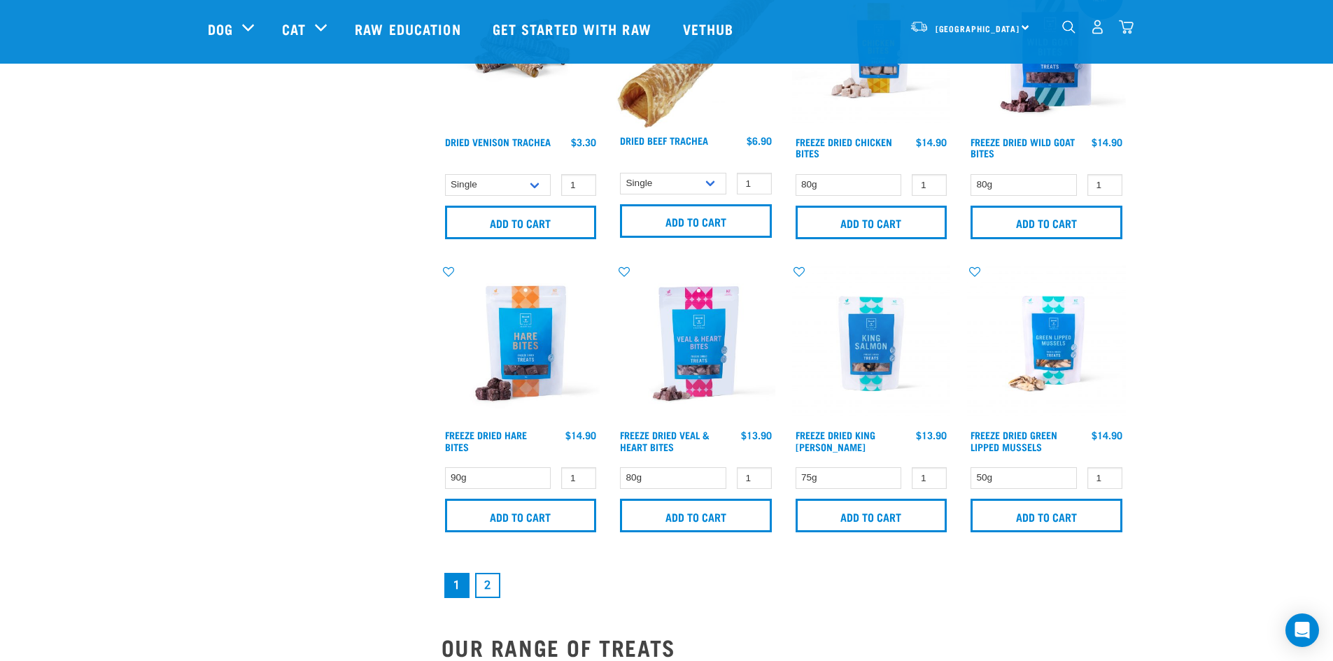
click at [491, 587] on link "2" at bounding box center [487, 585] width 25 height 25
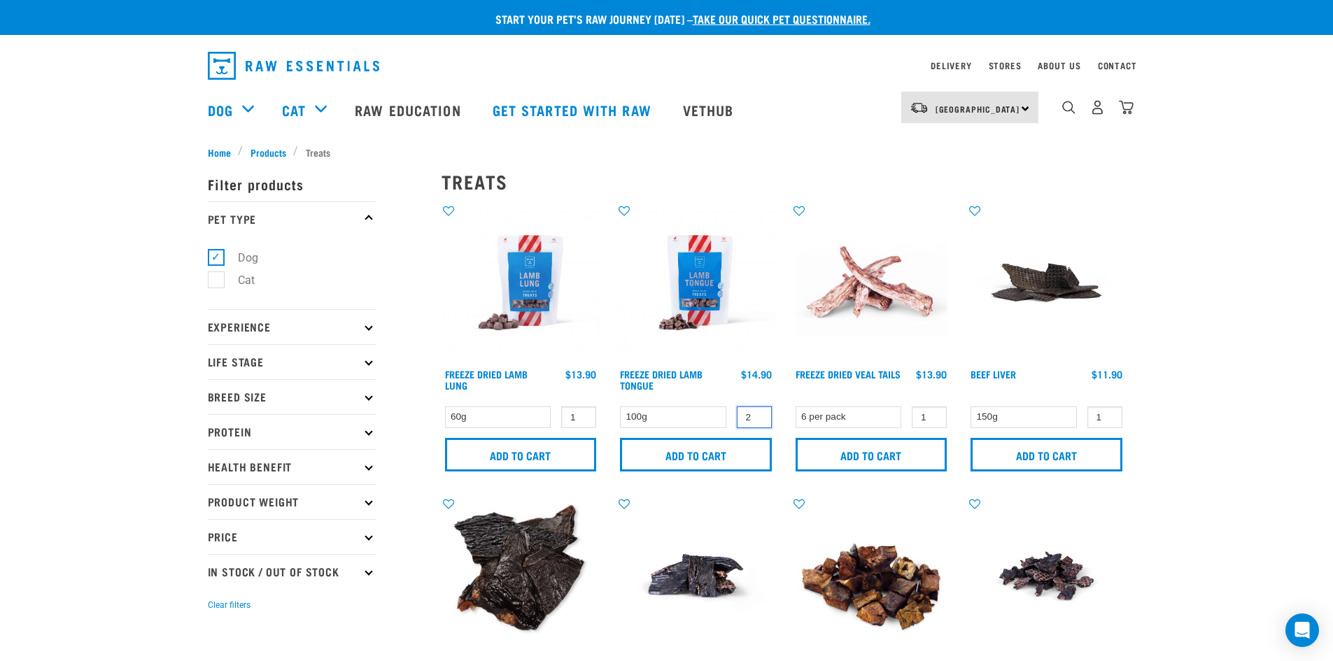
type input "2"
click at [756, 412] on input "2" at bounding box center [754, 418] width 35 height 22
click at [712, 449] on input "Add to cart" at bounding box center [696, 455] width 152 height 34
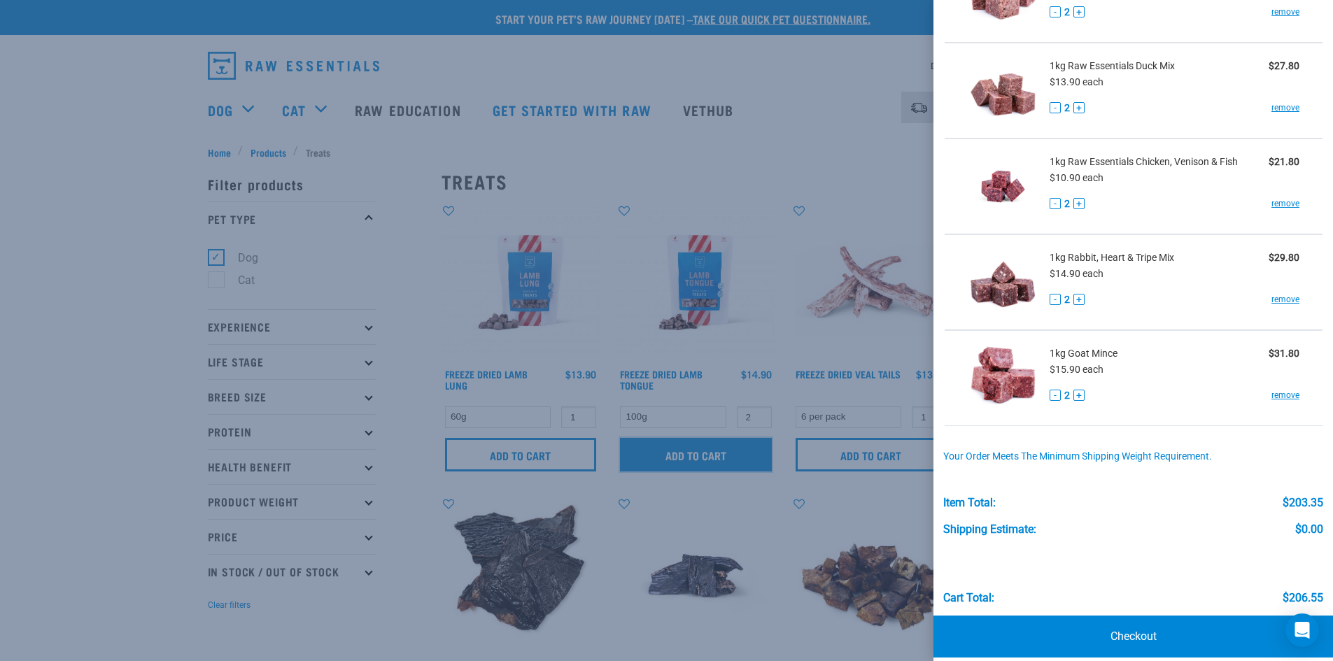
scroll to position [540, 0]
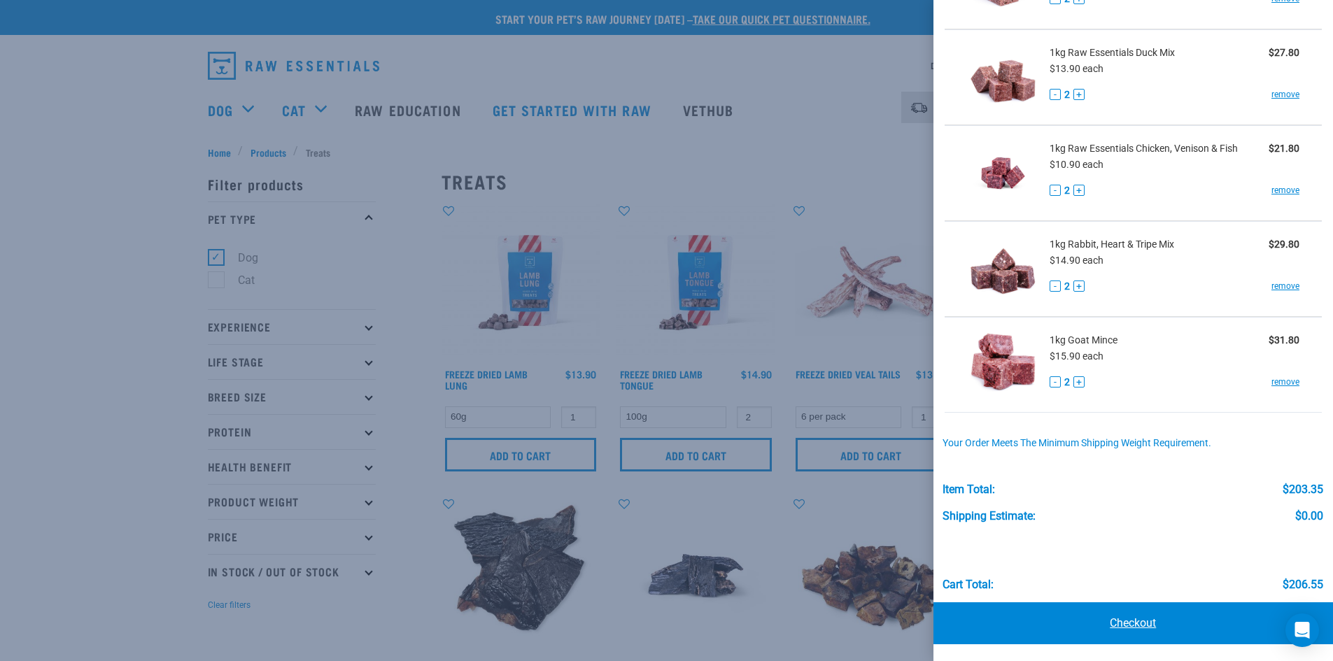
click at [1173, 617] on link "Checkout" at bounding box center [1134, 624] width 400 height 42
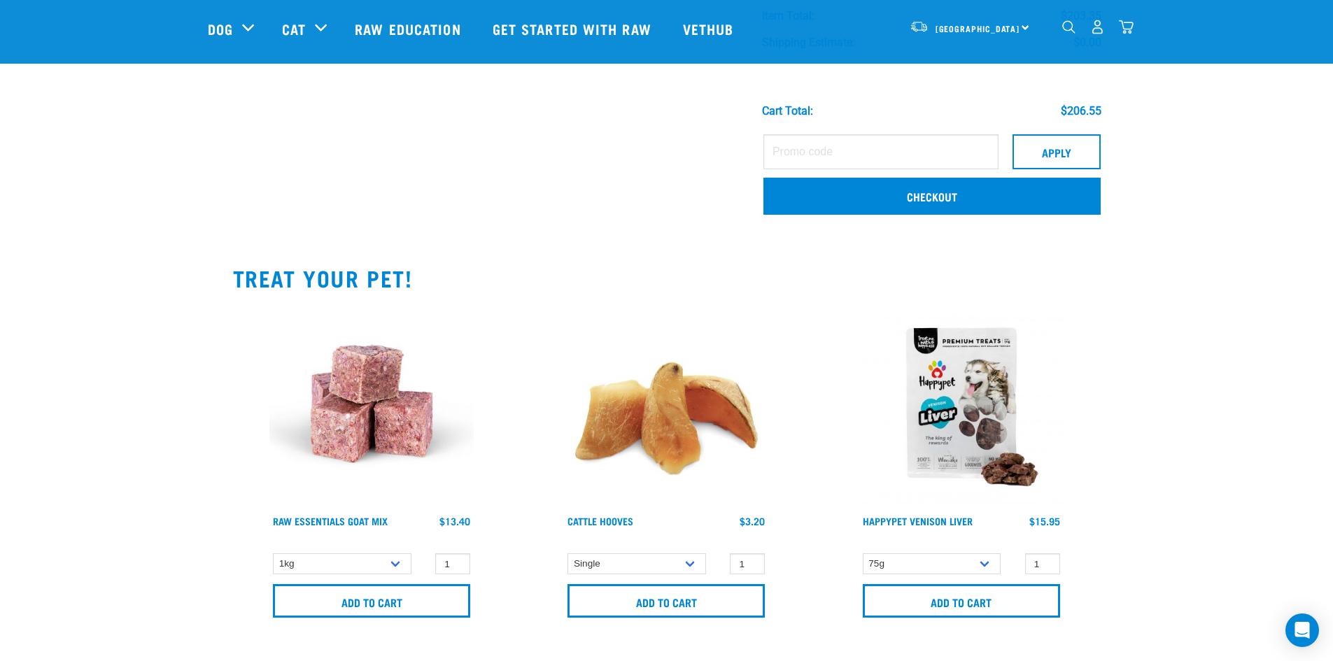
scroll to position [1050, 0]
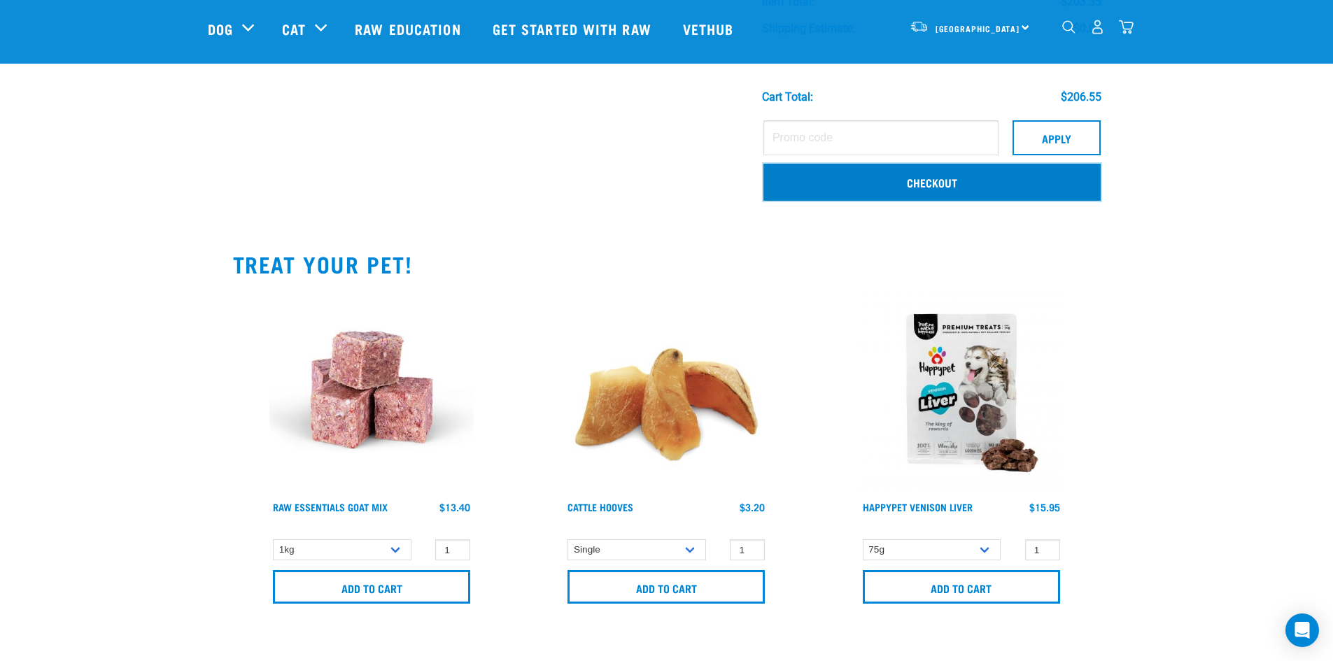
click at [907, 181] on link "Checkout" at bounding box center [932, 182] width 337 height 36
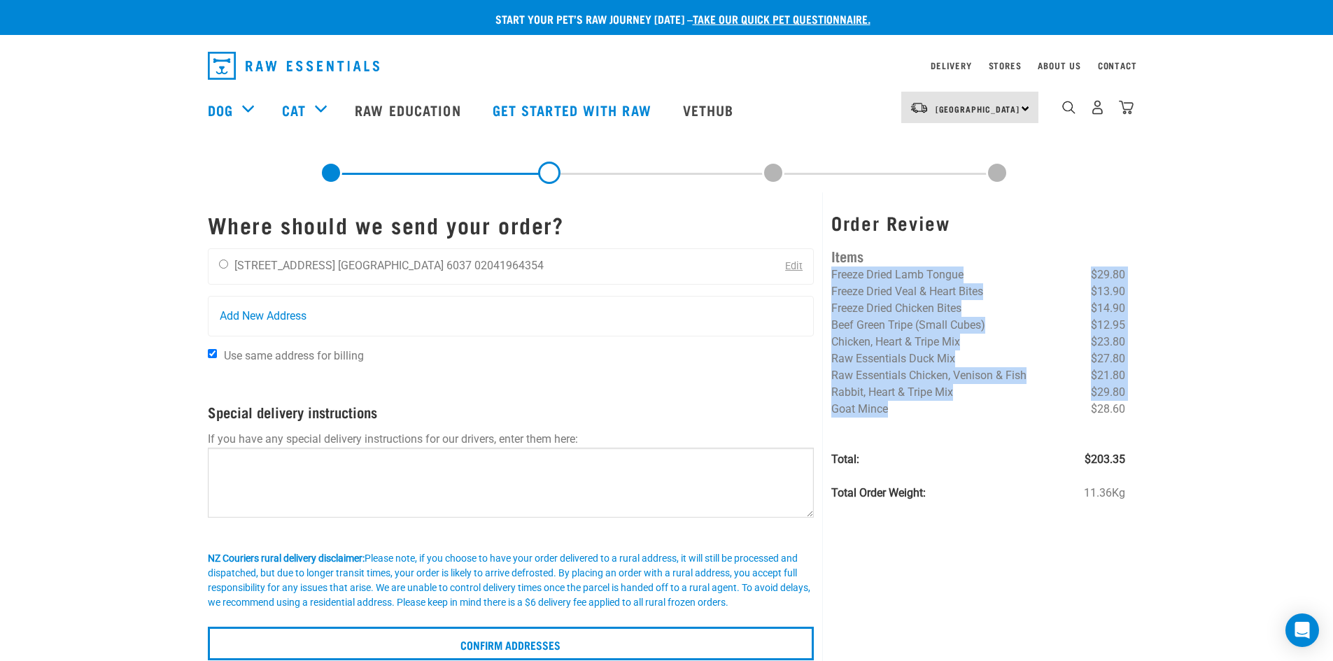
drag, startPoint x: 891, startPoint y: 409, endPoint x: 934, endPoint y: 351, distance: 71.9
click at [831, 275] on div "Order Review Items Freeze Dried Lamb Tongue $29.80 Freeze Dried Veal & Heart Bi…" at bounding box center [977, 430] width 311 height 477
click at [936, 353] on span "Raw Essentials Duck Mix" at bounding box center [893, 358] width 124 height 13
click at [920, 413] on li "Goat Mince $28.60" at bounding box center [978, 409] width 294 height 17
drag, startPoint x: 887, startPoint y: 411, endPoint x: 833, endPoint y: 274, distance: 147.0
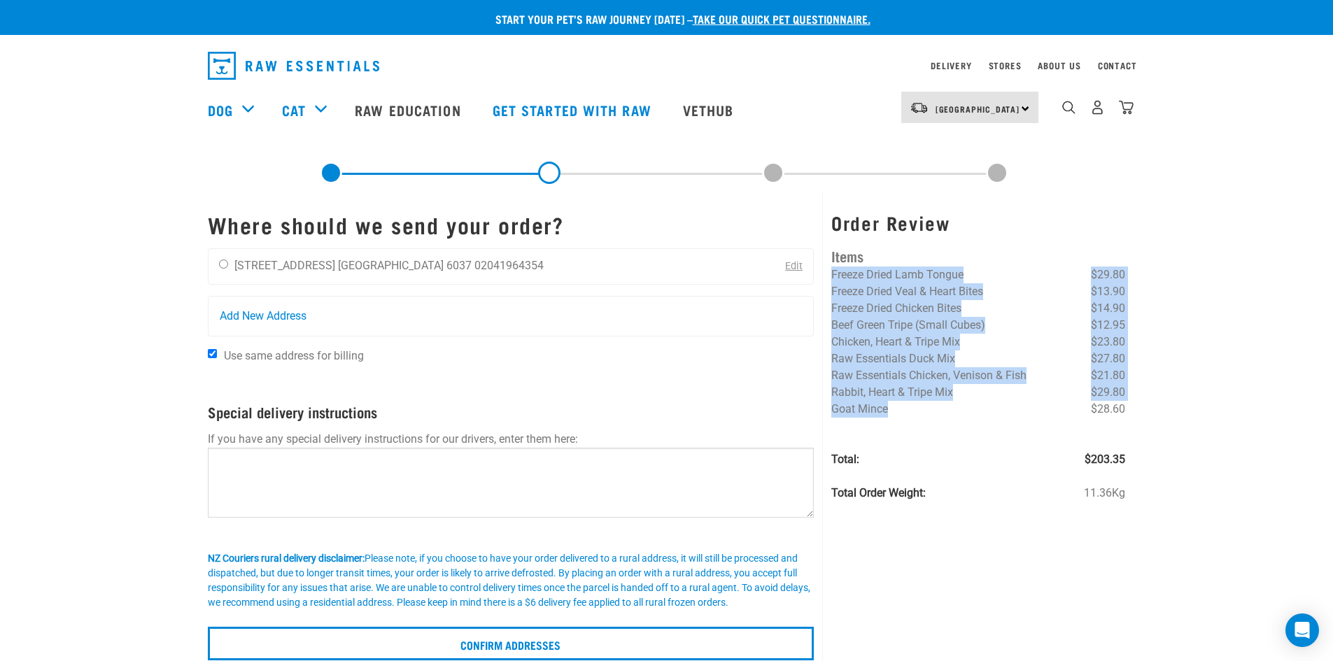
click at [833, 274] on ul "Freeze Dried Lamb Tongue $29.80 Freeze Dried Veal & Heart Bites $13.90 Freeze D…" at bounding box center [978, 384] width 294 height 235
copy ul "Freeze Dried Lamb Tongue $29.80 Freeze Dried Veal & Heart Bites $13.90 Freeze D…"
click at [1216, 304] on div "Start your pet’s raw journey today – take our quick pet questionnaire. Delivery…" at bounding box center [666, 330] width 1333 height 661
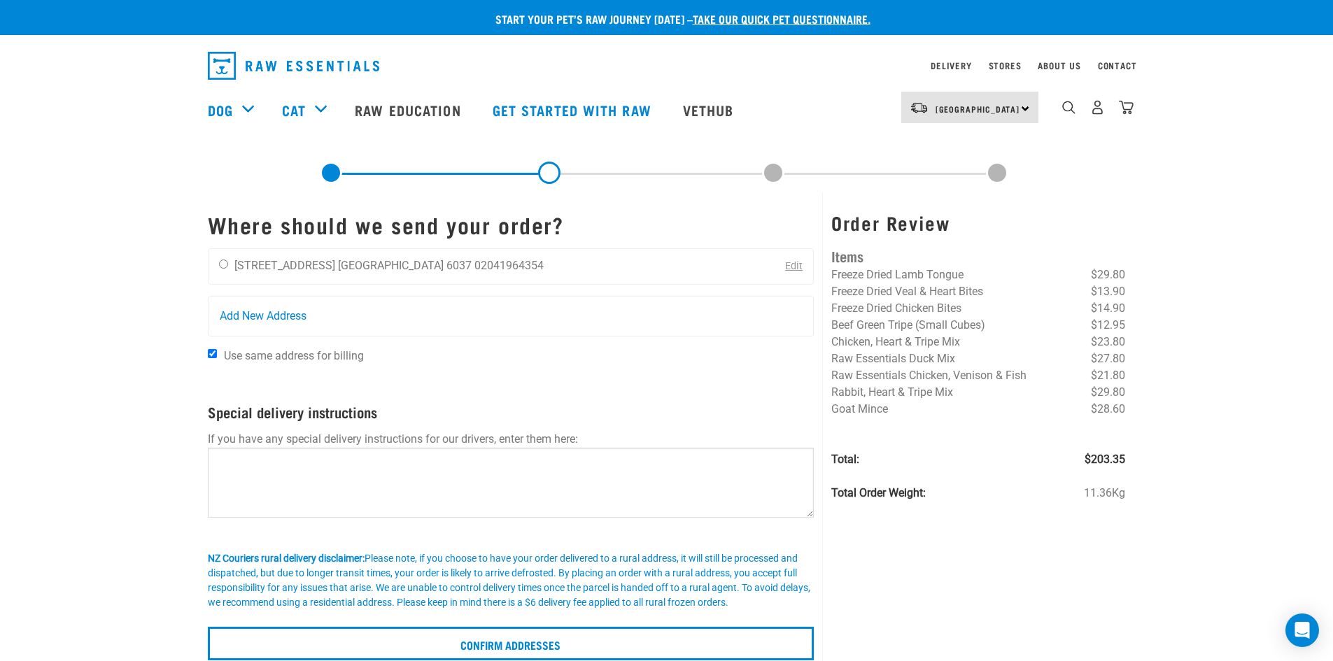
click at [109, 166] on div "Start your pet’s raw journey today – take our quick pet questionnaire. Delivery…" at bounding box center [666, 330] width 1333 height 661
